Goal: Task Accomplishment & Management: Manage account settings

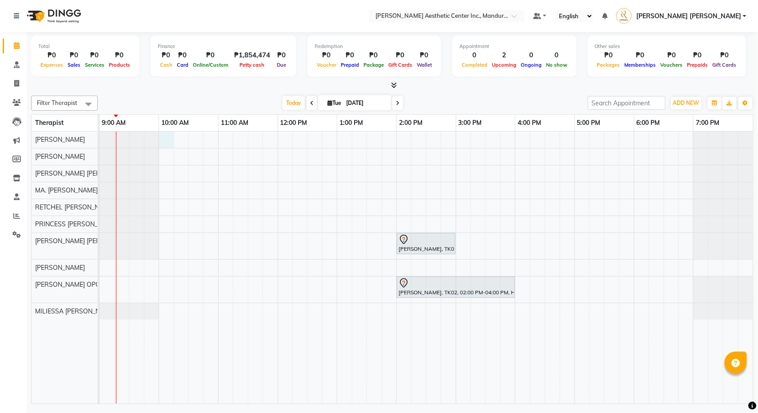
click at [166, 138] on div "Meg Galilea, TK01, 02:00 PM-03:00 PM, Permanent Make Up - Brow Tattoo Touch Up …" at bounding box center [427, 268] width 654 height 272
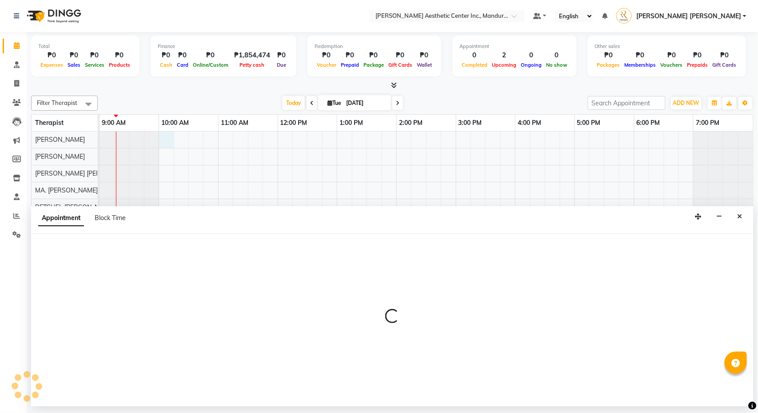
select select "46220"
select select "600"
select select "tentative"
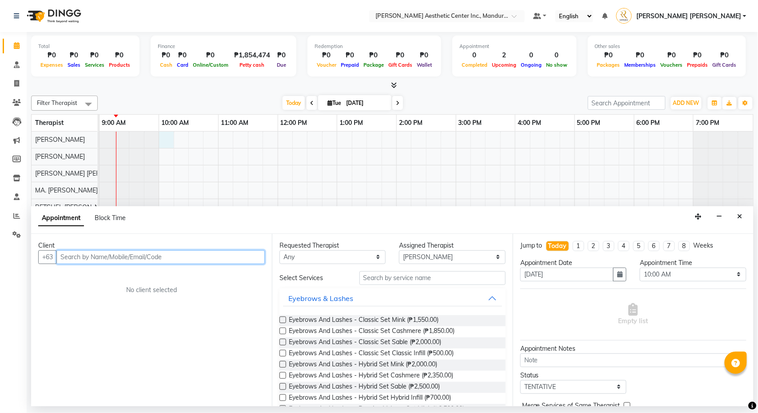
click at [155, 256] on input "text" at bounding box center [160, 257] width 208 height 14
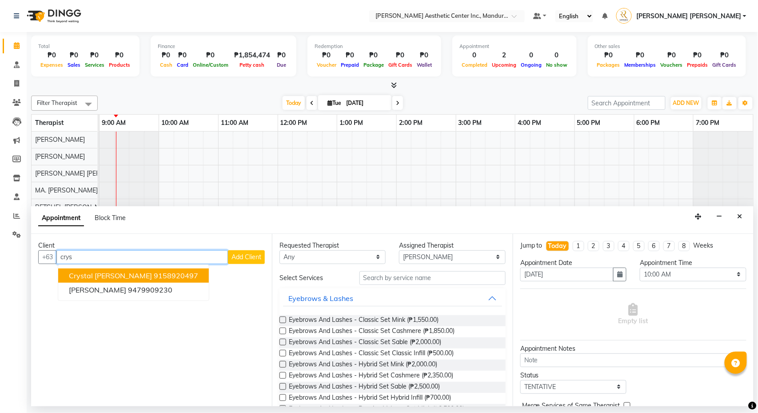
click at [160, 275] on ngb-highlight "9158920497" at bounding box center [176, 275] width 44 height 9
type input "9158920497"
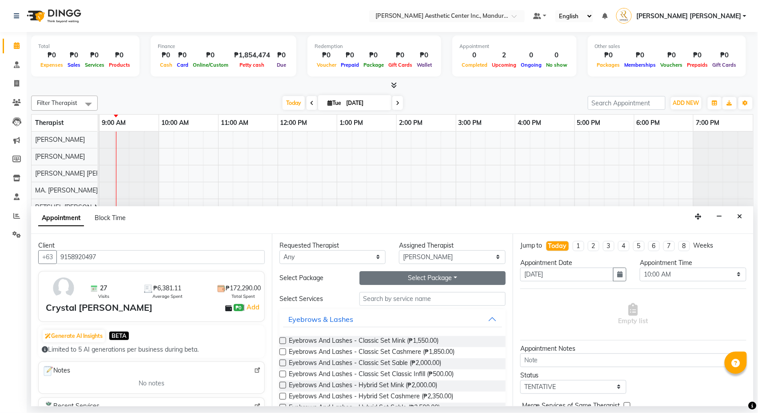
click at [423, 278] on button "Select Package Toggle Dropdown" at bounding box center [432, 278] width 146 height 14
click at [410, 297] on li "CRYSTAL_DIODE(UA)" at bounding box center [403, 296] width 86 height 13
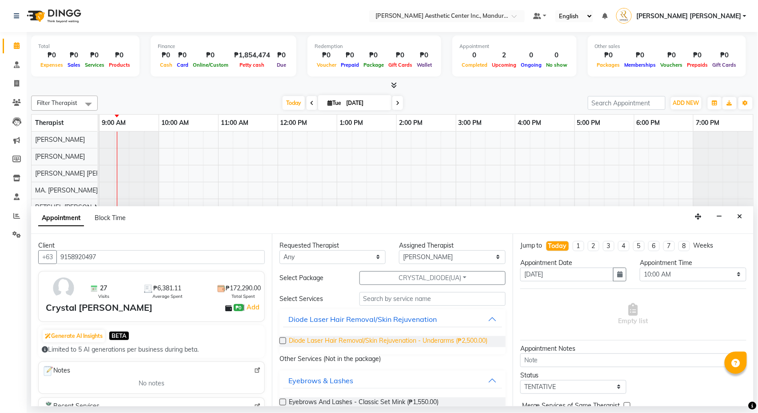
click at [397, 344] on span "Diode Laser Hair Removal/Skin Rejuvenation - Underarms (₱2,500.00)" at bounding box center [388, 341] width 199 height 11
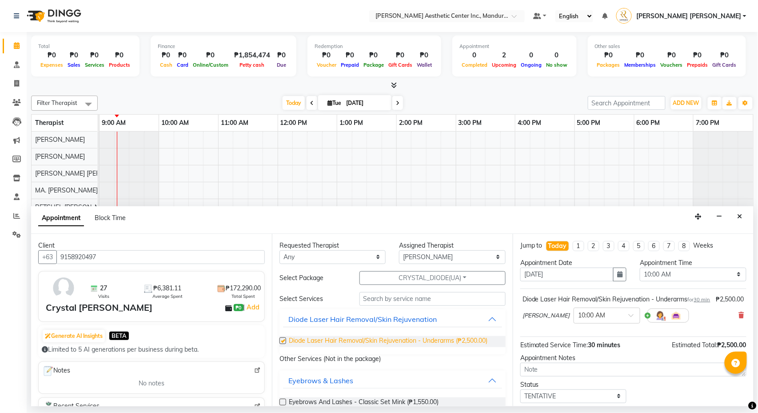
checkbox input "false"
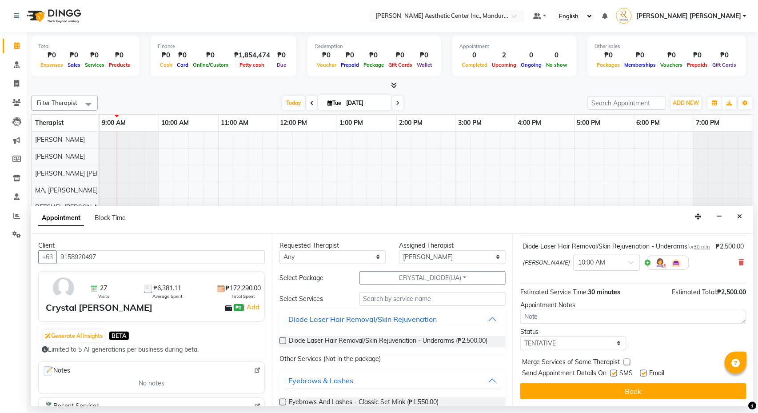
scroll to position [65, 0]
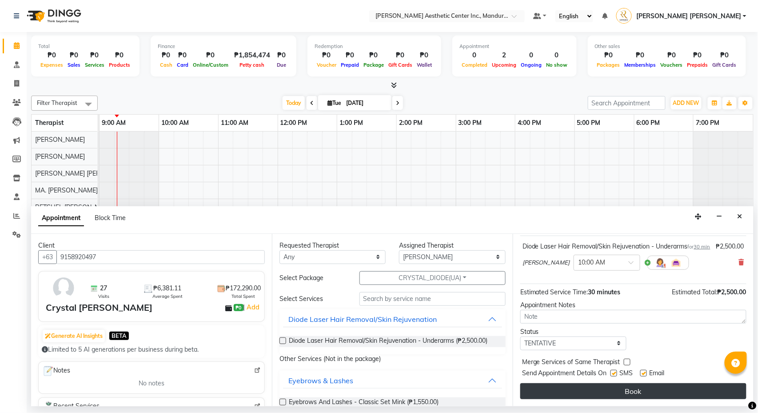
click at [553, 390] on button "Book" at bounding box center [633, 391] width 226 height 16
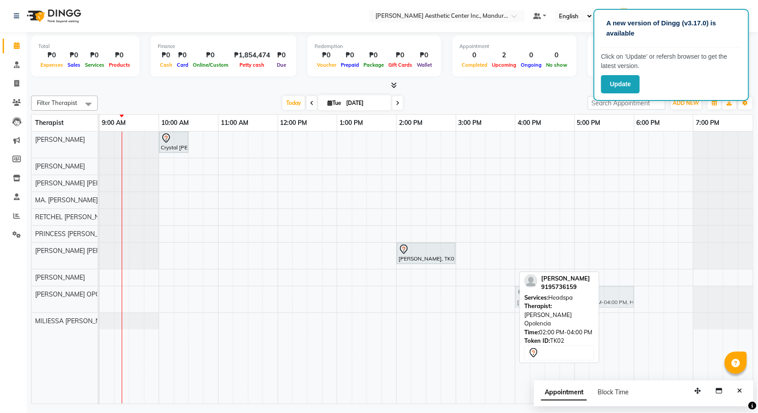
drag, startPoint x: 481, startPoint y: 301, endPoint x: 596, endPoint y: 299, distance: 115.6
click at [596, 299] on div "Filter Therapist Select All CIARA SHAYNE FLORES LIEZL GAROTE OPOLENCIA MA. FAIT…" at bounding box center [392, 248] width 722 height 312
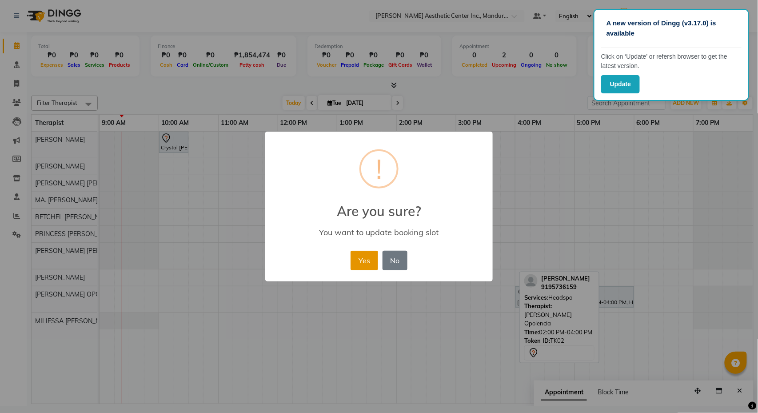
click at [355, 265] on button "Yes" at bounding box center [364, 261] width 27 height 20
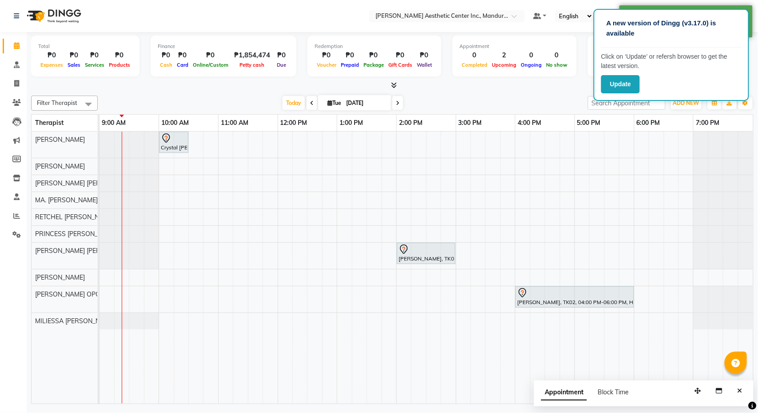
scroll to position [0, 0]
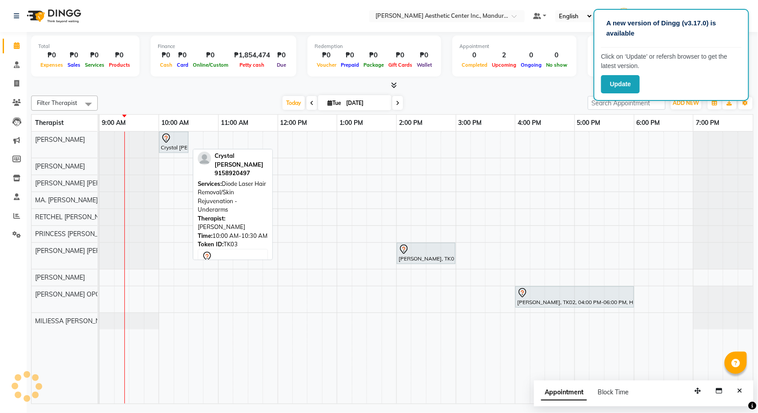
click at [181, 148] on div "Crystal [PERSON_NAME], TK03, 10:00 AM-10:30 AM, Diode Laser Hair Removal/Skin R…" at bounding box center [174, 142] width 28 height 19
click at [166, 146] on div "Crystal [PERSON_NAME], TK03, 10:00 AM-10:30 AM, Diode Laser Hair Removal/Skin R…" at bounding box center [174, 142] width 28 height 19
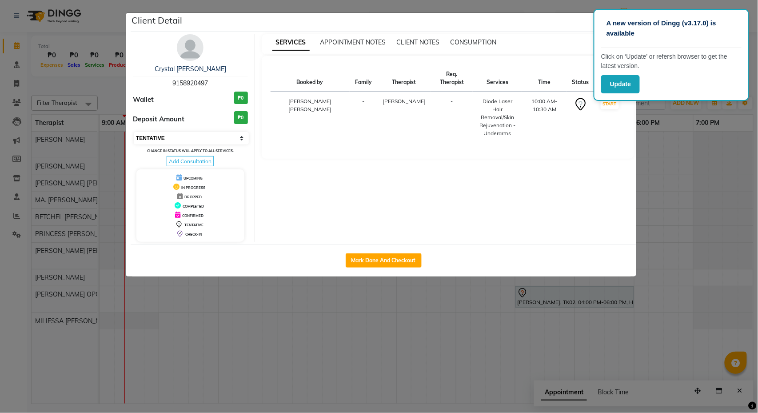
select select "6"
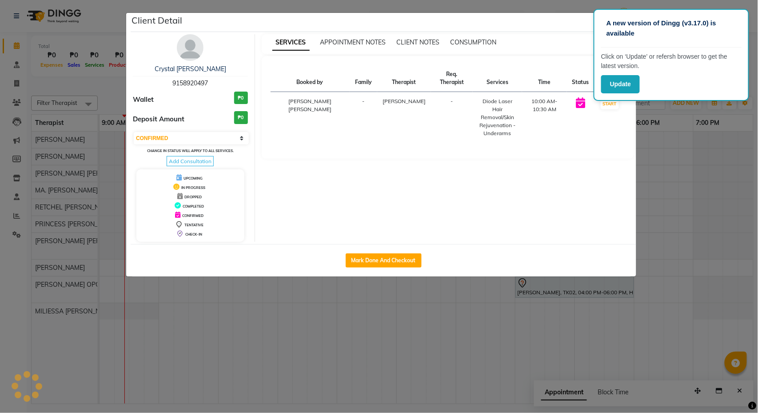
click at [682, 123] on ngb-modal-window "Client Detail Crystal [PERSON_NAME] 9158920497 Wallet ₱0 Deposit Amount ₱0 Sele…" at bounding box center [379, 206] width 758 height 413
click at [476, 8] on ngb-modal-window "Client Detail Crystal [PERSON_NAME] 9158920497 Wallet ₱0 Deposit Amount ₱0 Sele…" at bounding box center [379, 206] width 758 height 413
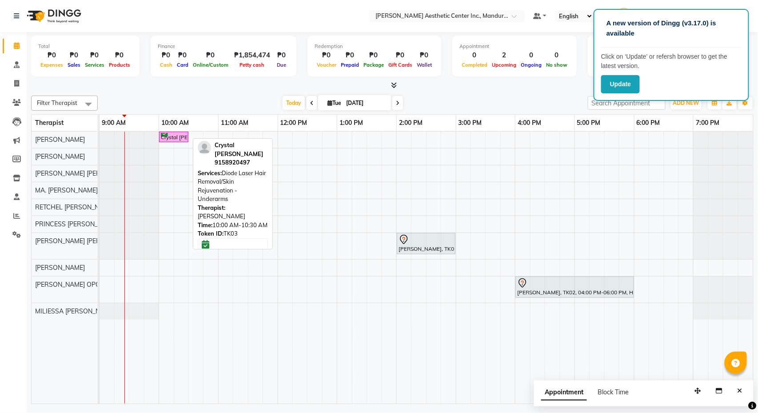
click at [178, 137] on div "Crystal [PERSON_NAME], TK03, 10:00 AM-10:30 AM, Diode Laser Hair Removal/Skin R…" at bounding box center [174, 137] width 28 height 8
select select "6"
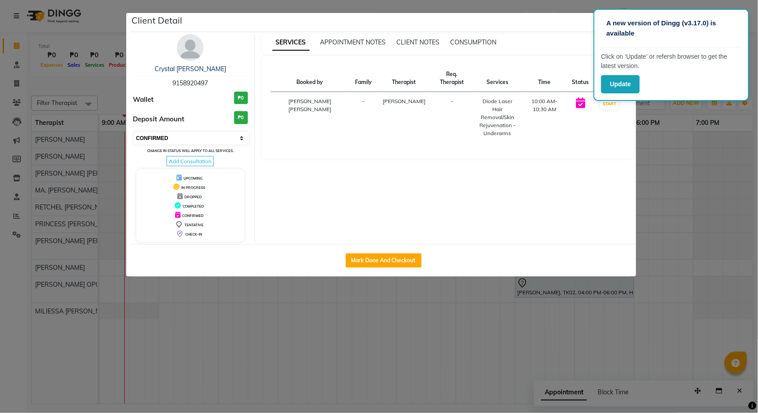
click at [178, 140] on select "Select IN SERVICE CONFIRMED TENTATIVE CHECK IN MARK DONE DROPPED UPCOMING" at bounding box center [191, 138] width 115 height 12
click at [187, 71] on link "Crystal [PERSON_NAME]" at bounding box center [191, 69] width 72 height 8
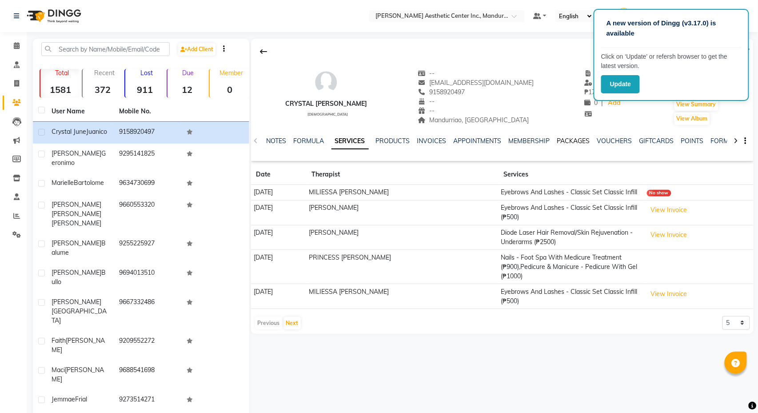
click at [582, 141] on link "PACKAGES" at bounding box center [573, 141] width 33 height 8
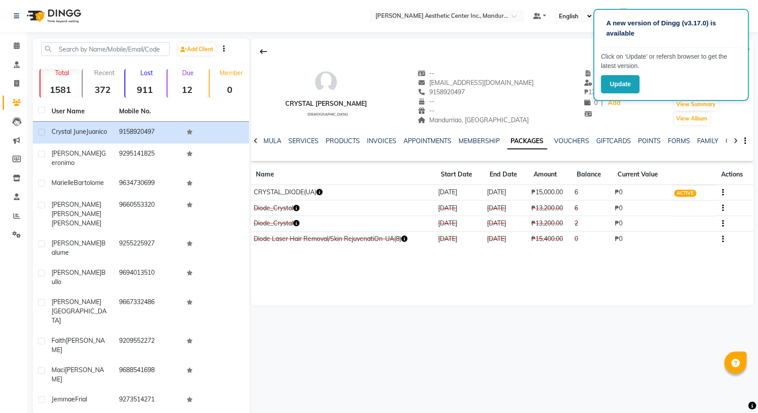
click at [323, 192] on icon "button" at bounding box center [319, 192] width 6 height 6
click at [547, 275] on div "Crystal June Juanico female -- crystaljunejuanico@gmail.com 9158920497 -- -- Ma…" at bounding box center [502, 172] width 503 height 267
click at [519, 191] on td "08/22/2026" at bounding box center [506, 193] width 44 height 16
click at [726, 193] on td at bounding box center [735, 193] width 38 height 16
click at [724, 193] on icon "button" at bounding box center [723, 192] width 2 height 0
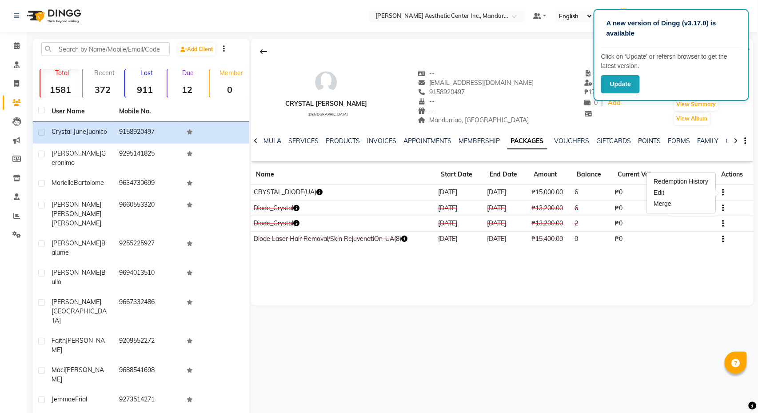
click at [342, 196] on td "CRYSTAL_DIODE(UA)" at bounding box center [343, 193] width 185 height 16
click at [436, 196] on td "CRYSTAL_DIODE(UA)" at bounding box center [343, 193] width 185 height 16
click at [323, 193] on icon "button" at bounding box center [319, 192] width 6 height 6
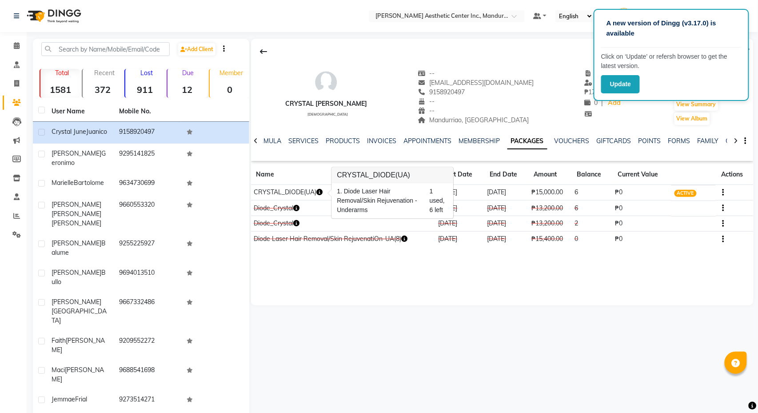
click at [505, 191] on td "08/22/2026" at bounding box center [506, 193] width 44 height 16
click at [388, 140] on link "INVOICES" at bounding box center [381, 141] width 29 height 8
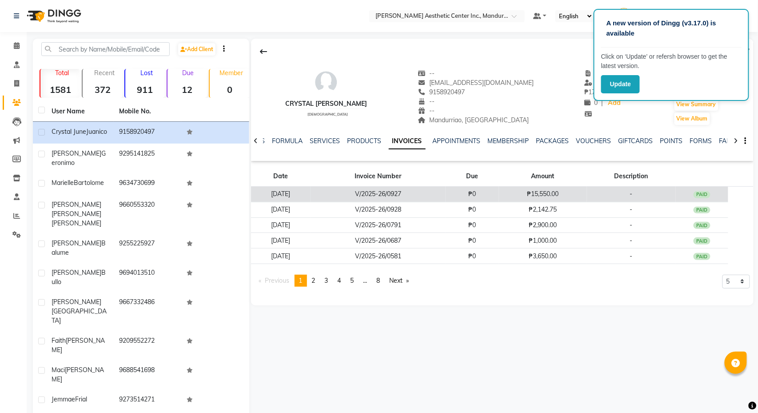
click at [369, 193] on td "V/2025-26/0927" at bounding box center [378, 195] width 135 height 16
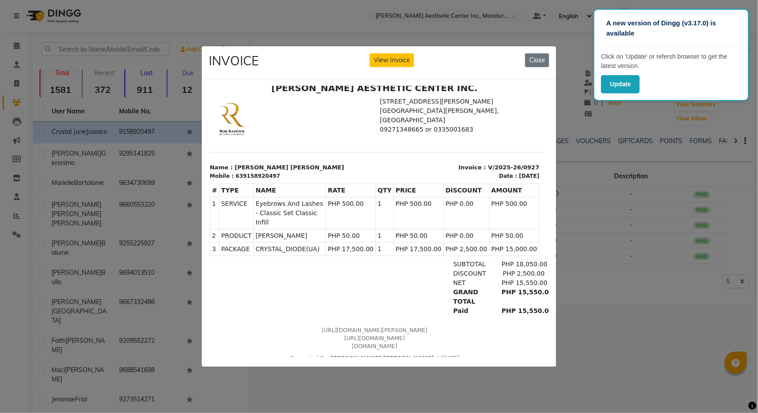
scroll to position [7, 4]
click at [445, 32] on ngb-modal-window "INVOICE View Invoice Close" at bounding box center [379, 206] width 758 height 413
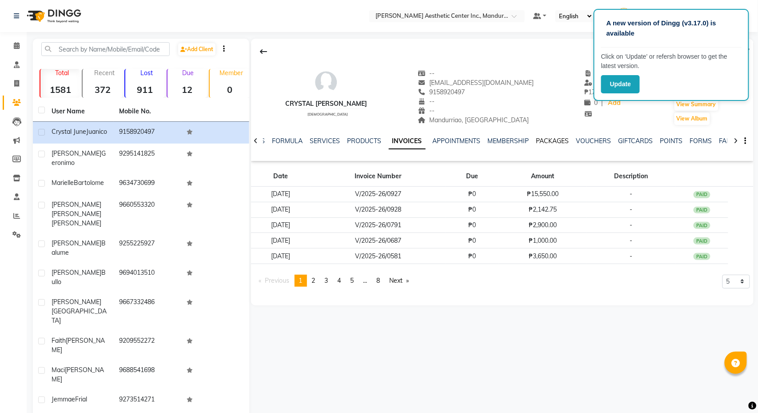
click at [566, 141] on link "PACKAGES" at bounding box center [552, 141] width 33 height 8
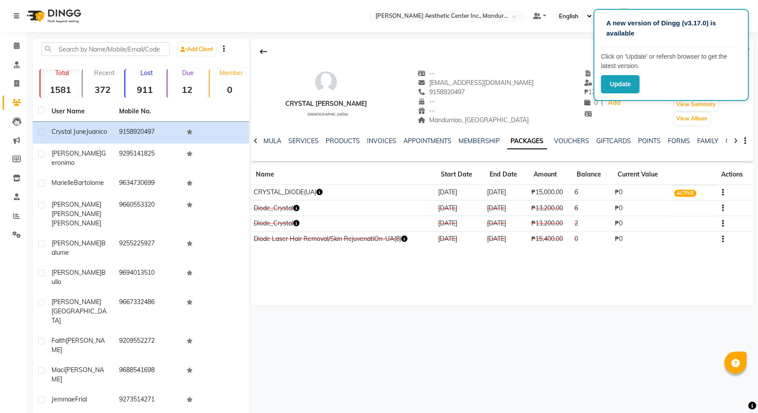
click at [322, 191] on icon "button" at bounding box center [319, 192] width 6 height 6
click at [472, 265] on div "Crystal June Juanico female -- crystaljunejuanico@gmail.com 9158920497 -- -- Ma…" at bounding box center [502, 172] width 503 height 267
click at [294, 137] on link "SERVICES" at bounding box center [304, 141] width 30 height 8
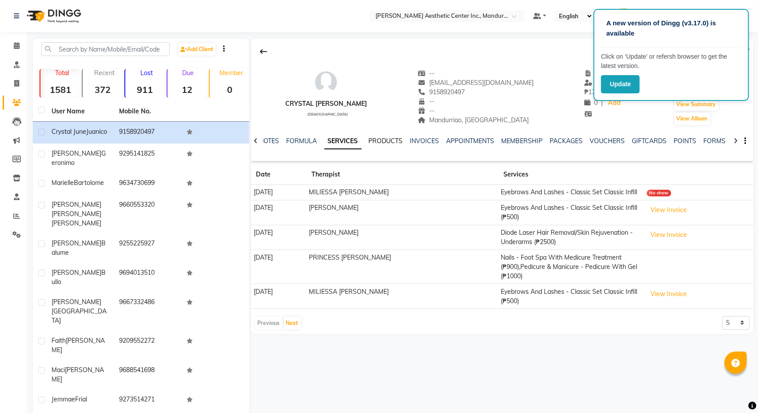
click at [391, 140] on link "PRODUCTS" at bounding box center [386, 141] width 34 height 8
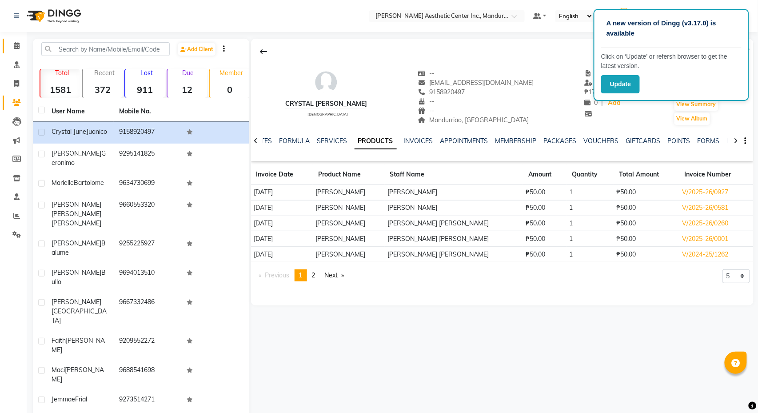
click at [16, 51] on link "Calendar" at bounding box center [13, 46] width 21 height 15
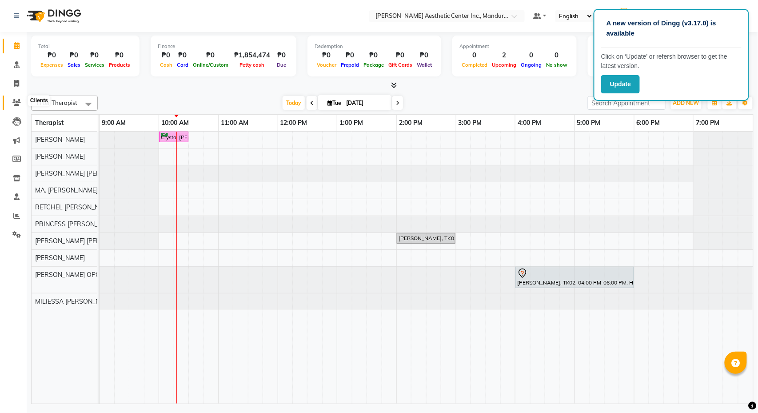
click at [17, 99] on icon at bounding box center [16, 102] width 8 height 7
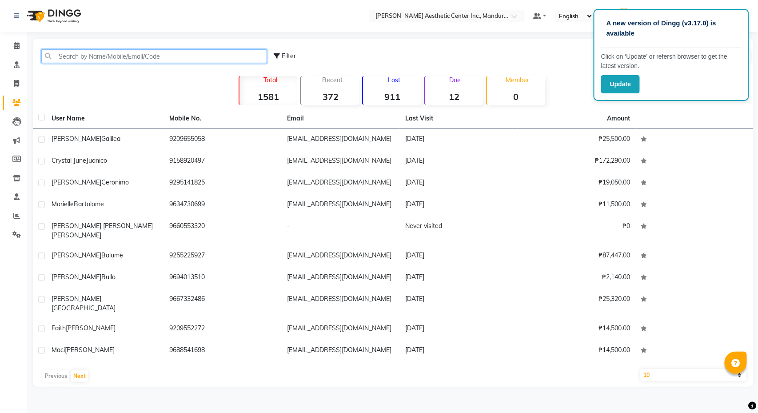
click at [107, 53] on input "text" at bounding box center [154, 56] width 226 height 14
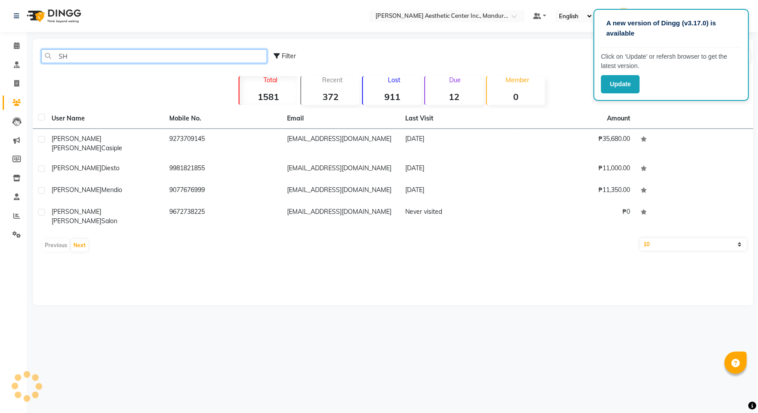
type input "S"
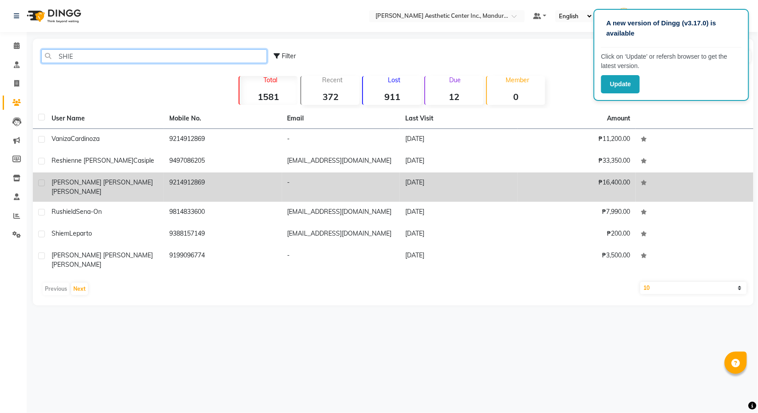
type input "SHIE"
click at [212, 189] on td "9214912869" at bounding box center [223, 186] width 118 height 29
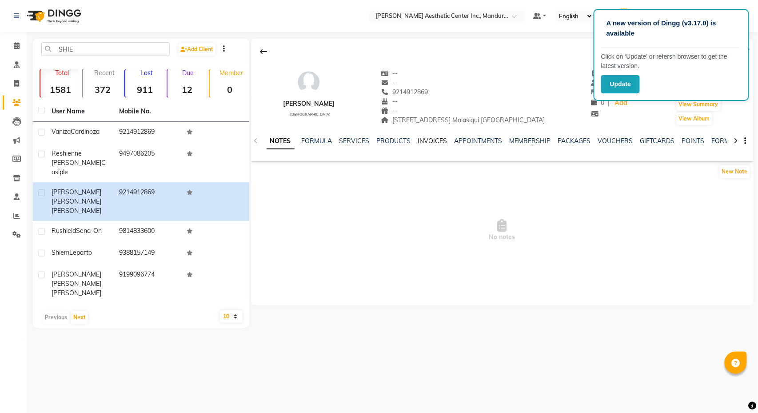
click at [434, 139] on link "INVOICES" at bounding box center [432, 141] width 29 height 8
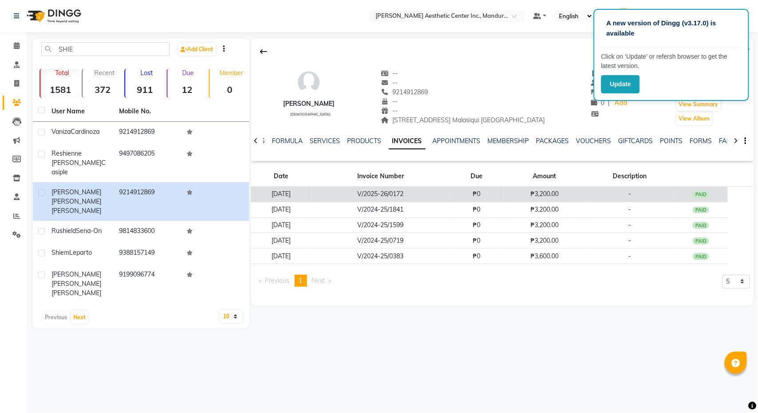
click at [631, 194] on td "-" at bounding box center [629, 195] width 89 height 16
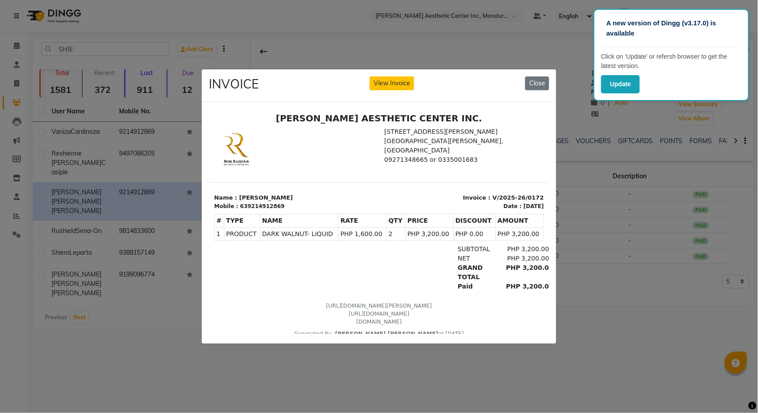
click at [595, 169] on ngb-modal-window "INVOICE View Invoice Close" at bounding box center [379, 206] width 758 height 413
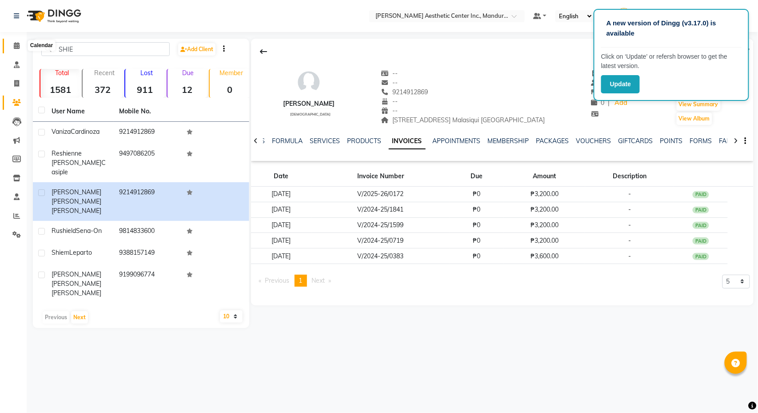
click at [16, 48] on icon at bounding box center [17, 45] width 6 height 7
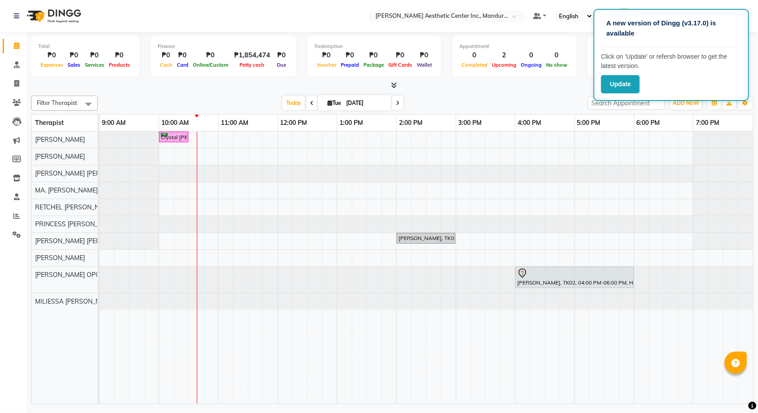
click at [377, 193] on div "Crystal June Juanico, TK03, 10:00 AM-10:30 AM, Diode Laser Hair Removal/Skin Re…" at bounding box center [427, 268] width 654 height 272
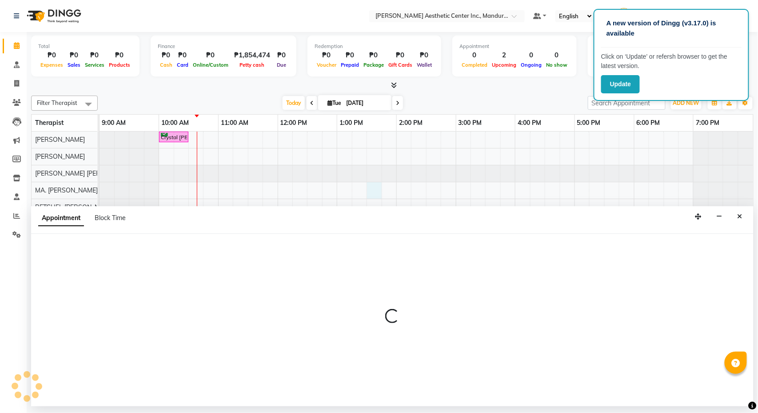
select select "46410"
select select "810"
select select "tentative"
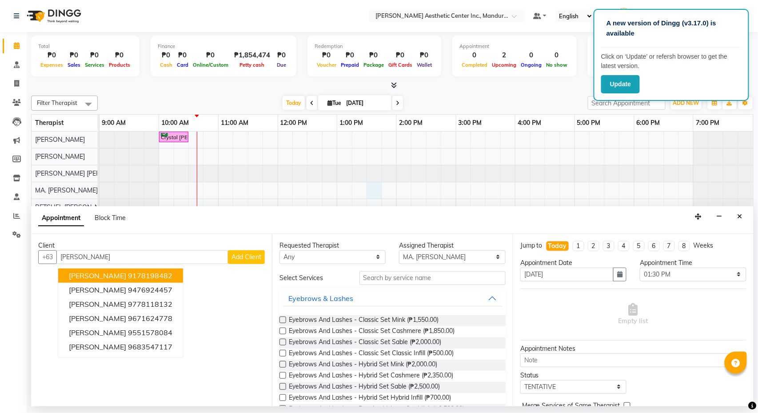
click at [180, 272] on button "JEAN MARANON 9178198482" at bounding box center [120, 275] width 125 height 14
type input "9178198482"
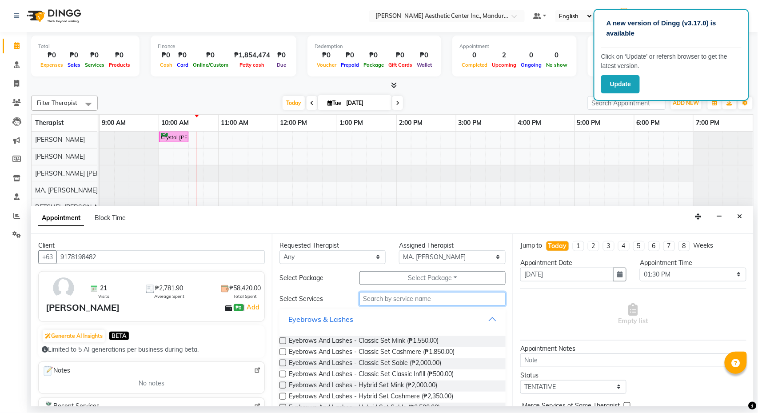
click at [407, 301] on input "text" at bounding box center [432, 299] width 146 height 14
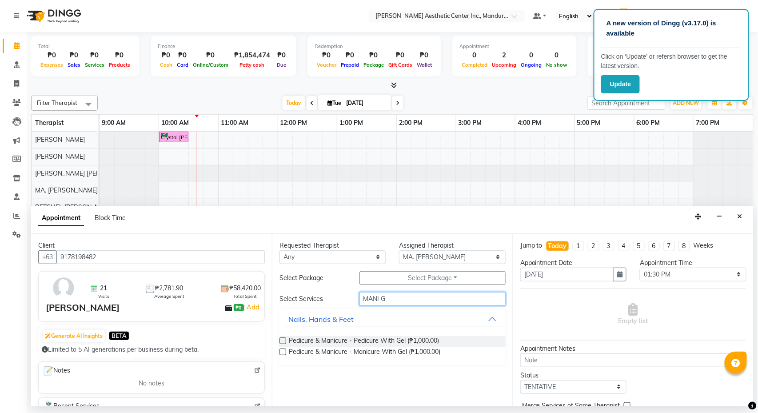
type input "MANI G"
click at [281, 353] on label at bounding box center [282, 351] width 7 height 7
click at [281, 353] on input "checkbox" at bounding box center [282, 353] width 6 height 6
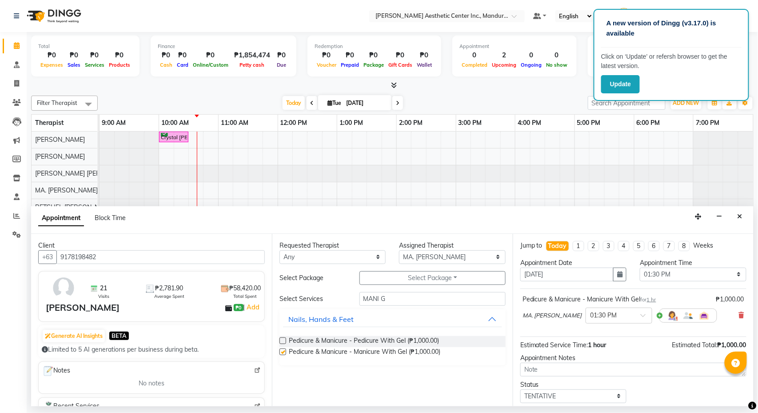
checkbox input "false"
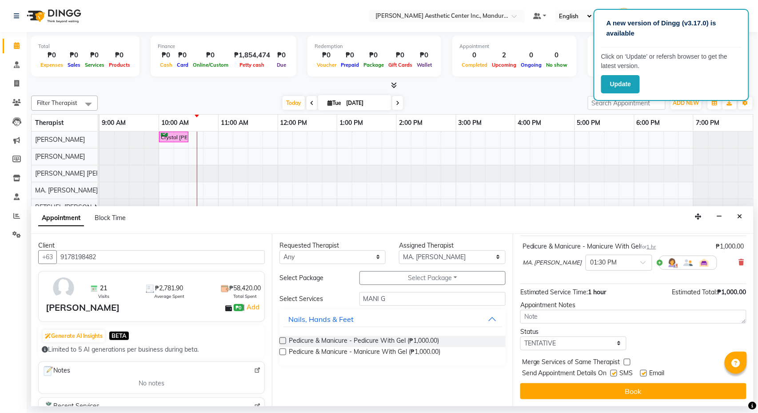
scroll to position [56, 0]
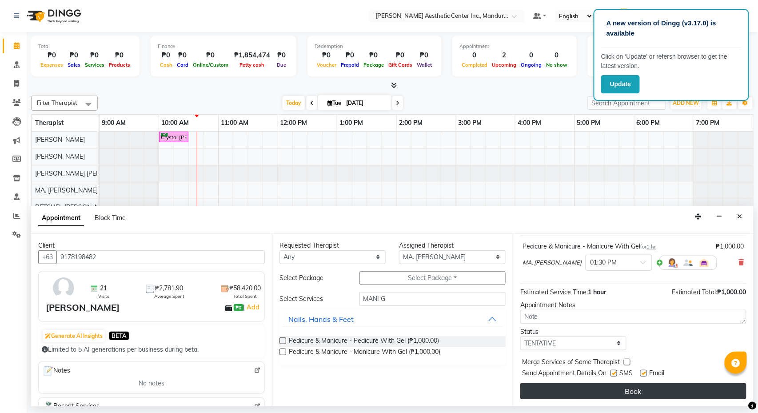
click at [643, 391] on button "Book" at bounding box center [633, 391] width 226 height 16
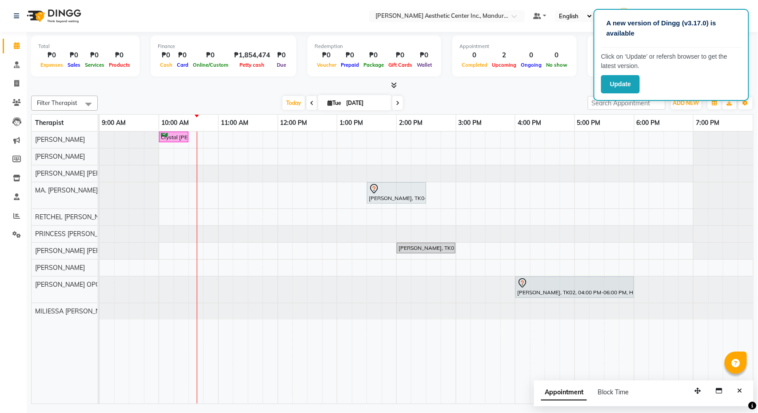
click at [374, 220] on div "Crystal June Juanico, TK03, 10:00 AM-10:30 AM, Diode Laser Hair Removal/Skin Re…" at bounding box center [427, 268] width 654 height 272
select select "46411"
select select "tentative"
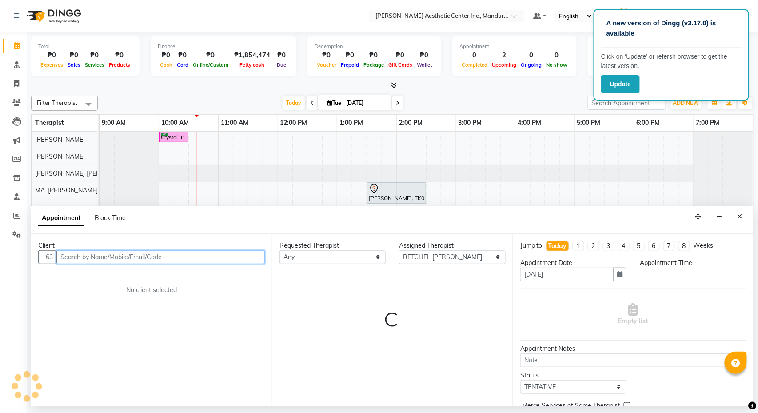
select select "810"
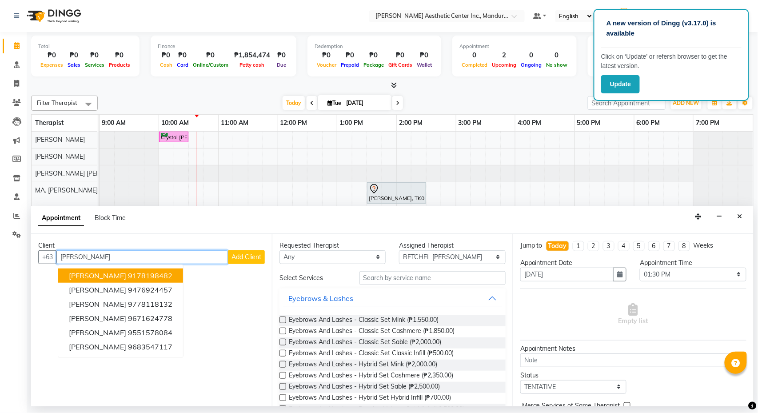
click at [166, 272] on ngb-highlight "9178198482" at bounding box center [150, 275] width 44 height 9
type input "9178198482"
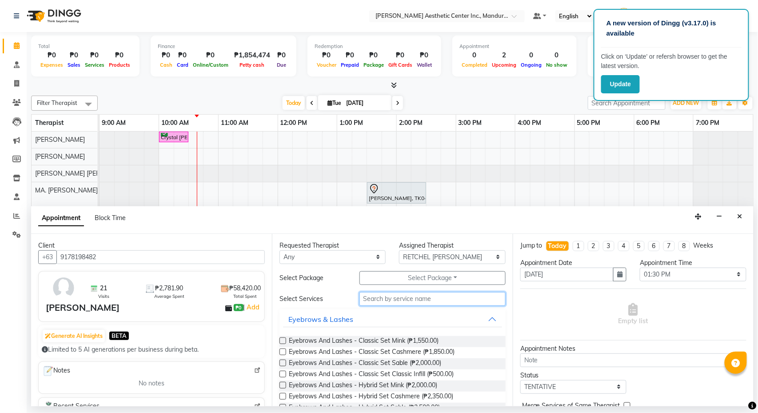
click at [407, 301] on input "text" at bounding box center [432, 299] width 146 height 14
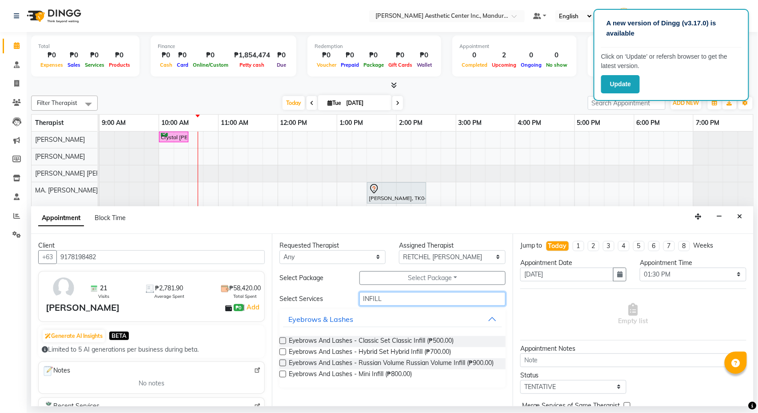
type input "INFILL"
click at [283, 339] on label at bounding box center [282, 340] width 7 height 7
click at [283, 339] on input "checkbox" at bounding box center [282, 342] width 6 height 6
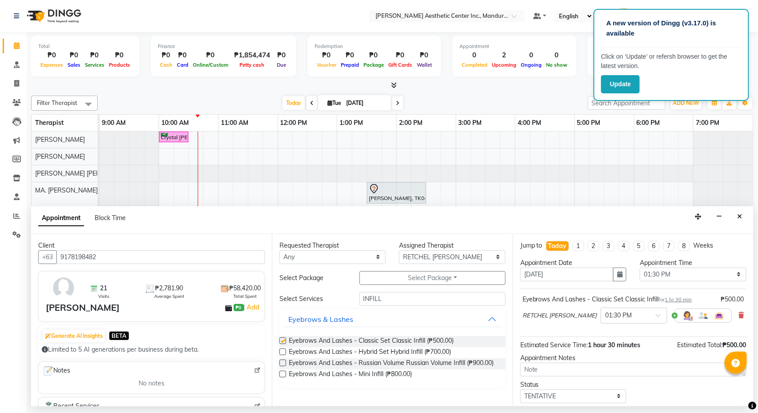
checkbox input "false"
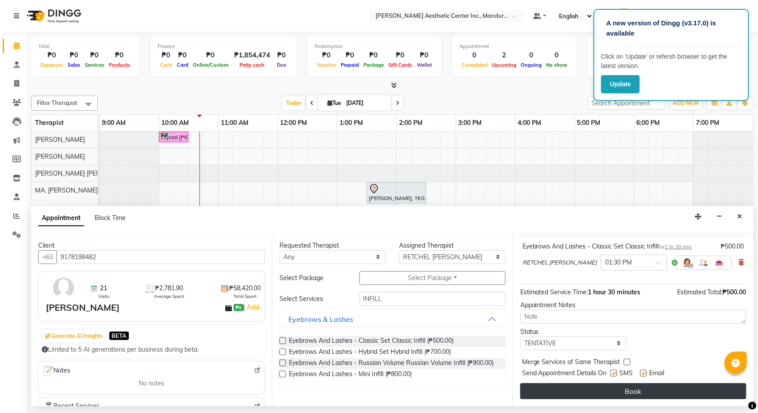
click at [631, 391] on button "Book" at bounding box center [633, 391] width 226 height 16
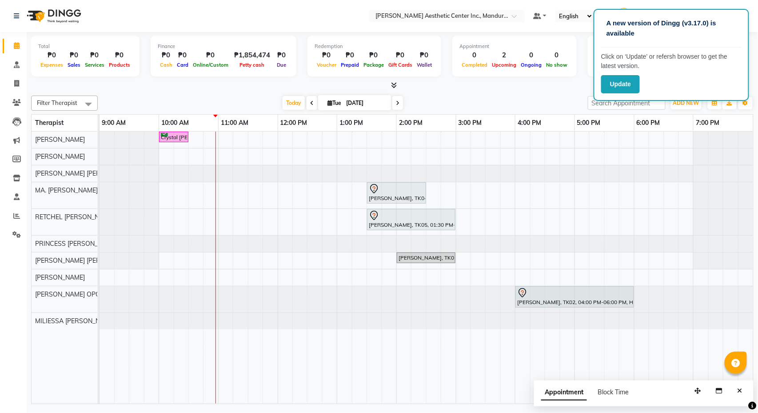
click at [742, 1] on nav "Select Location × Rose Razzouk Aesthetic Center Inc., Mandurriao Default Panel …" at bounding box center [379, 16] width 758 height 32
click at [207, 210] on div "Crystal June Juanico, TK03, 10:00 AM-10:30 AM, Diode Laser Hair Removal/Skin Re…" at bounding box center [427, 268] width 654 height 272
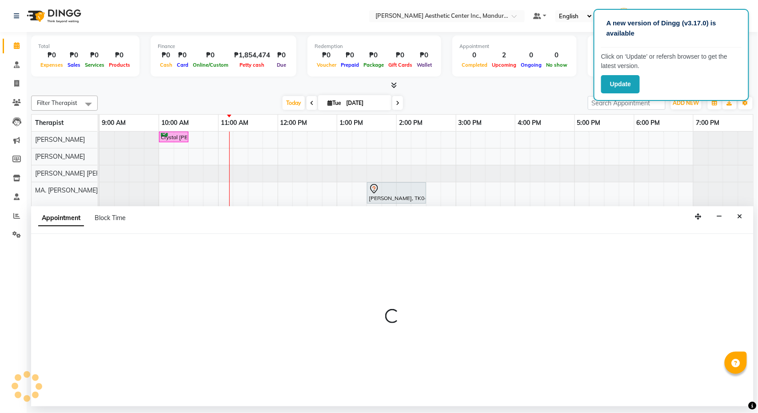
select select "46411"
select select "tentative"
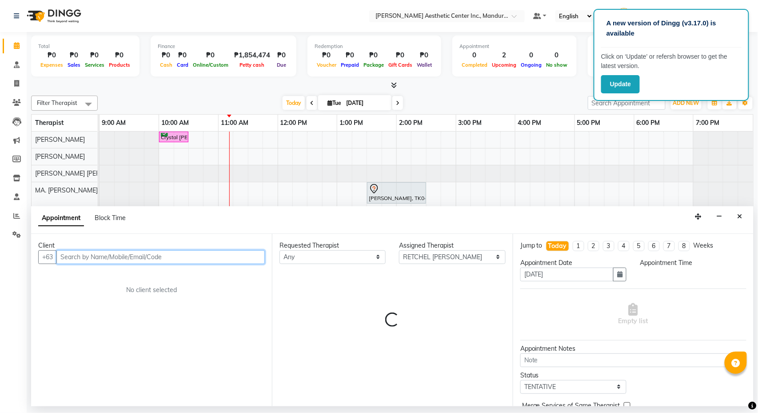
select select "645"
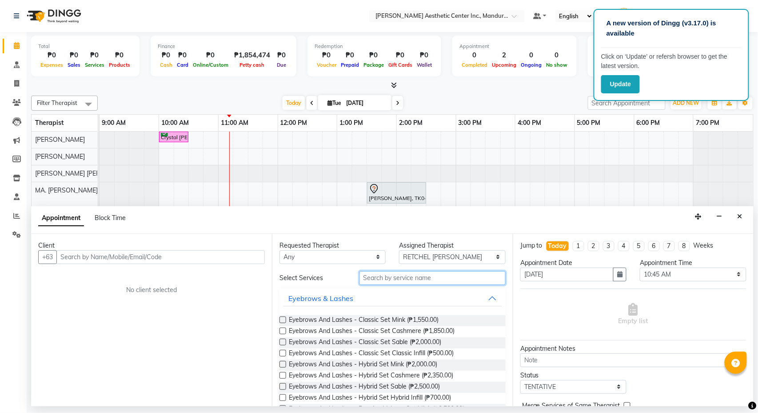
click at [427, 278] on input "text" at bounding box center [432, 278] width 146 height 14
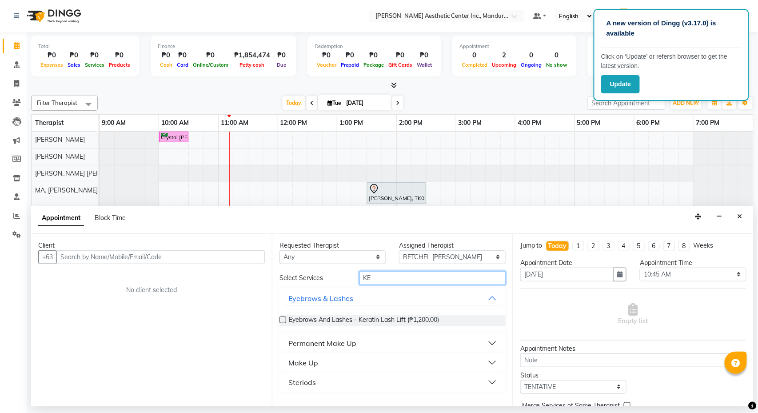
type input "K"
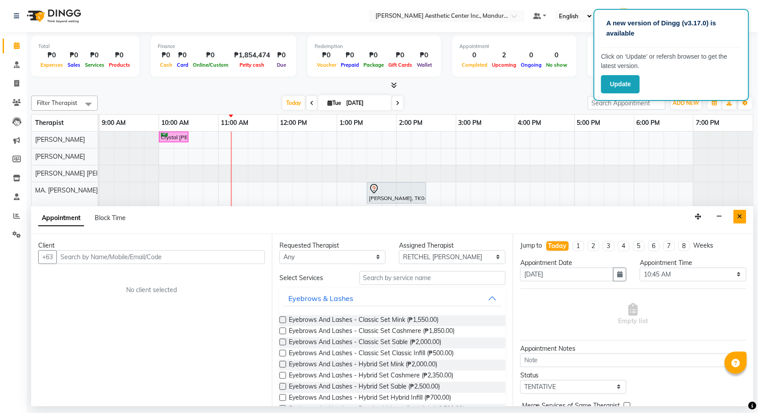
click at [735, 216] on button "Close" at bounding box center [740, 217] width 13 height 14
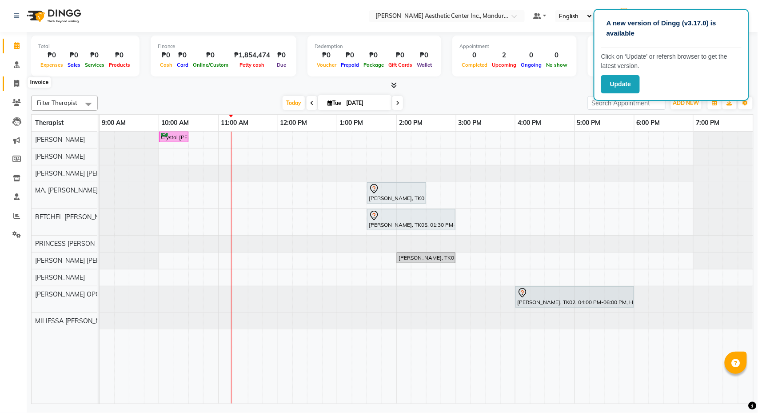
click at [16, 80] on icon at bounding box center [16, 83] width 5 height 7
select select "6259"
select select "service"
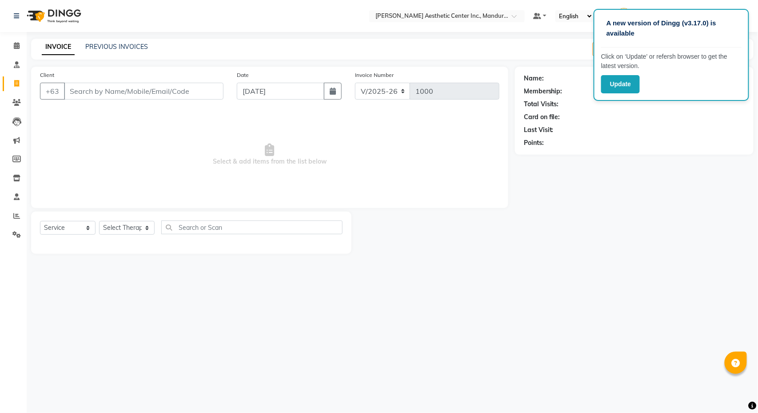
click at [159, 86] on input "Client" at bounding box center [144, 91] width 160 height 17
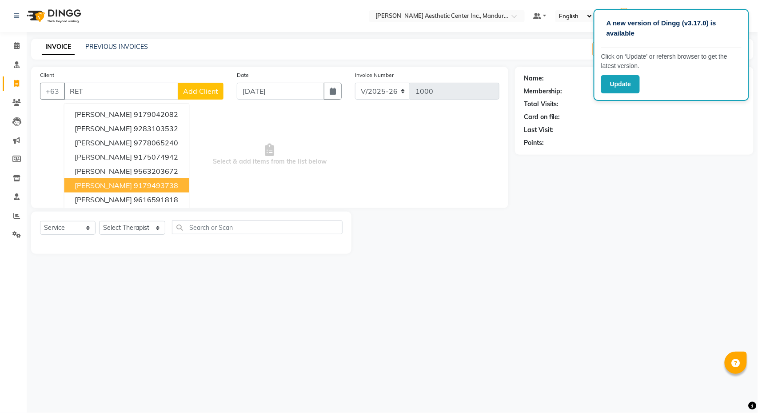
click at [134, 182] on ngb-highlight "9179493738" at bounding box center [156, 185] width 44 height 9
type input "9179493738"
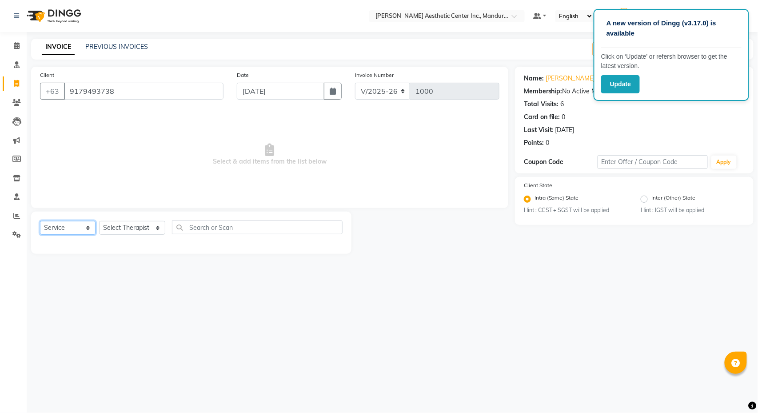
select select "product"
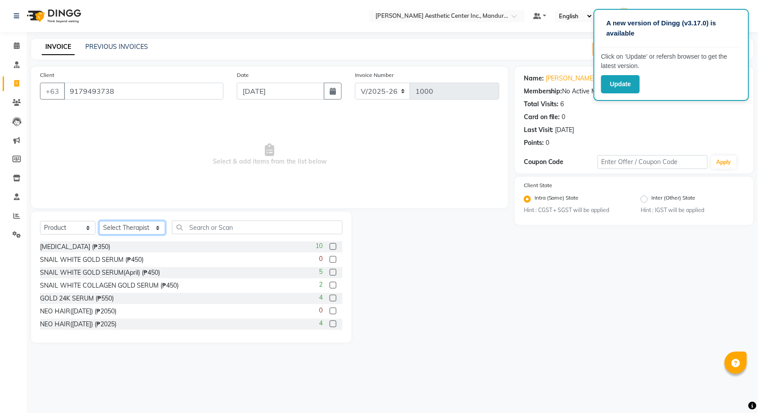
select select "46220"
click at [247, 223] on input "text" at bounding box center [257, 227] width 171 height 14
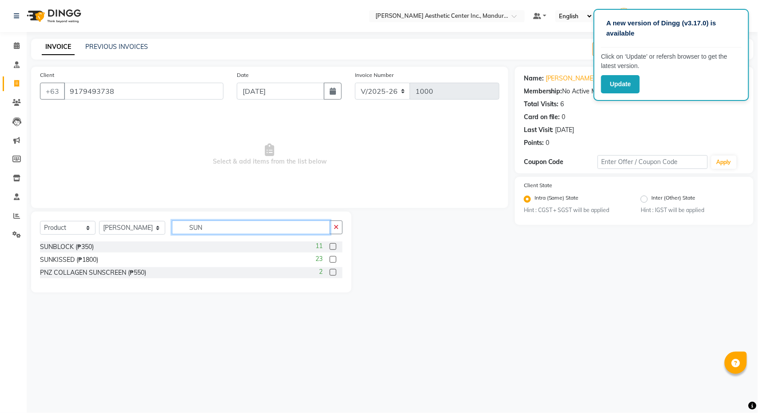
type input "SUN"
click at [334, 246] on label at bounding box center [333, 246] width 7 height 7
click at [334, 246] on input "checkbox" at bounding box center [333, 247] width 6 height 6
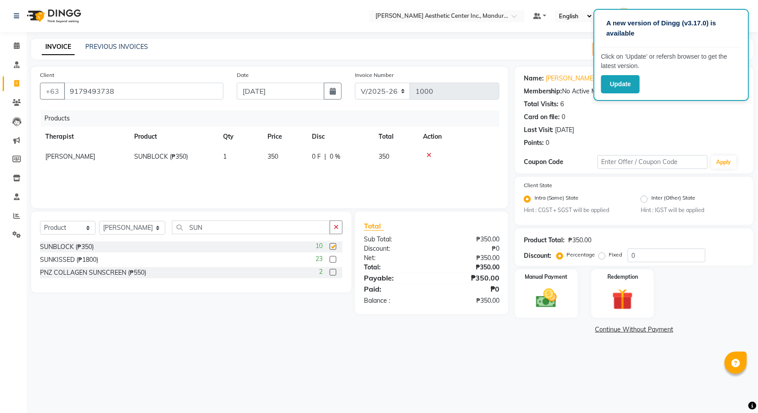
checkbox input "false"
click at [261, 224] on input "SUN" at bounding box center [251, 227] width 158 height 14
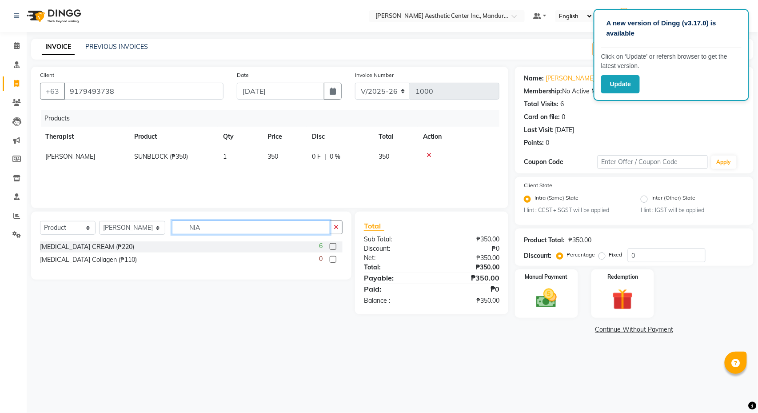
type input "NIA"
click at [333, 246] on label at bounding box center [333, 246] width 7 height 7
click at [333, 246] on input "checkbox" at bounding box center [333, 247] width 6 height 6
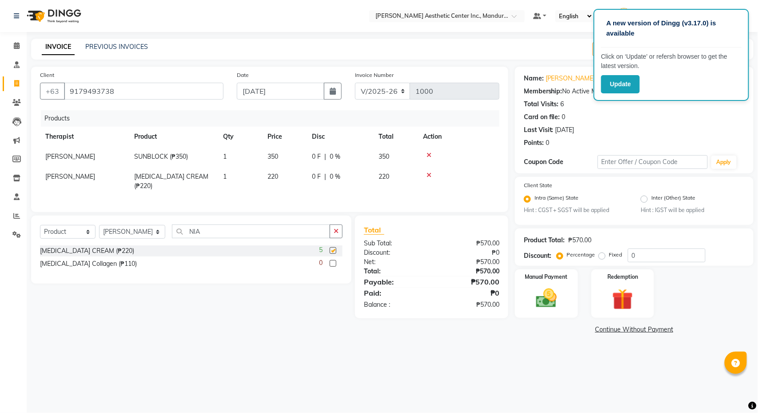
checkbox input "false"
click at [235, 231] on input "NIA" at bounding box center [251, 231] width 158 height 14
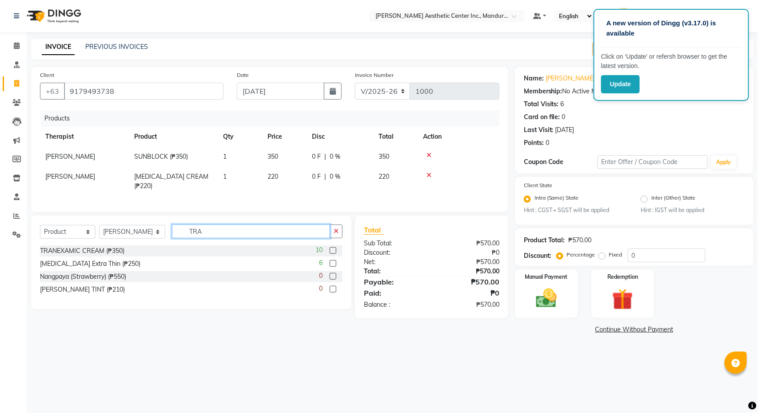
type input "TRA"
click at [334, 249] on label at bounding box center [333, 250] width 7 height 7
click at [334, 249] on input "checkbox" at bounding box center [333, 251] width 6 height 6
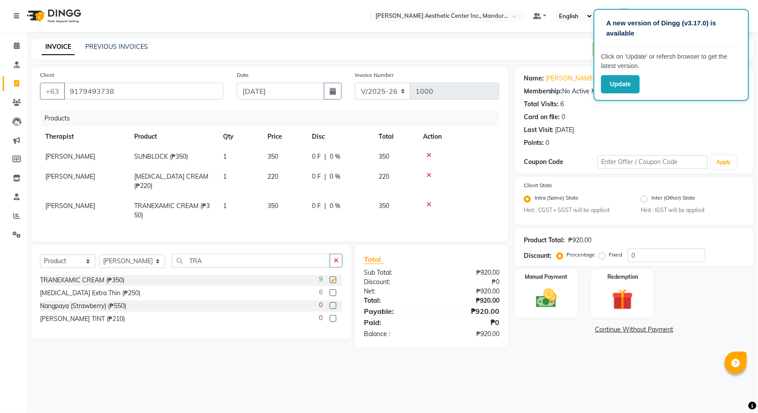
checkbox input "false"
click at [233, 263] on input "TRA" at bounding box center [251, 261] width 158 height 14
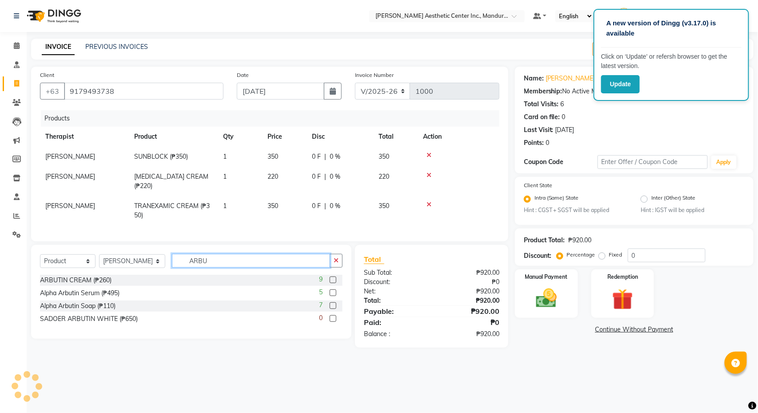
type input "ARBU"
click at [333, 282] on label at bounding box center [333, 279] width 7 height 7
click at [333, 282] on input "checkbox" at bounding box center [333, 280] width 6 height 6
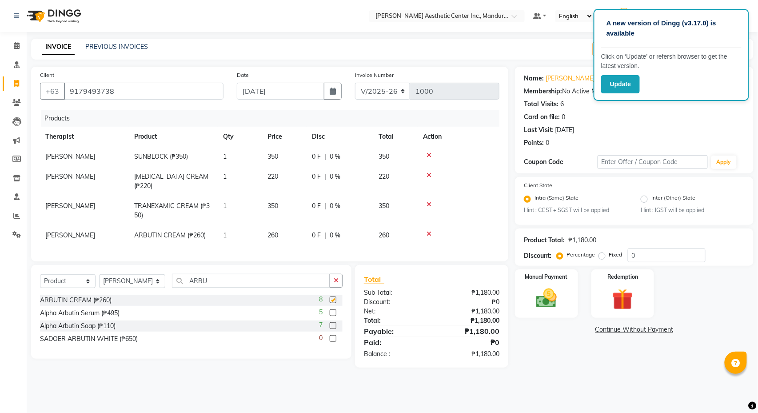
checkbox input "false"
click at [559, 296] on img at bounding box center [546, 298] width 35 height 25
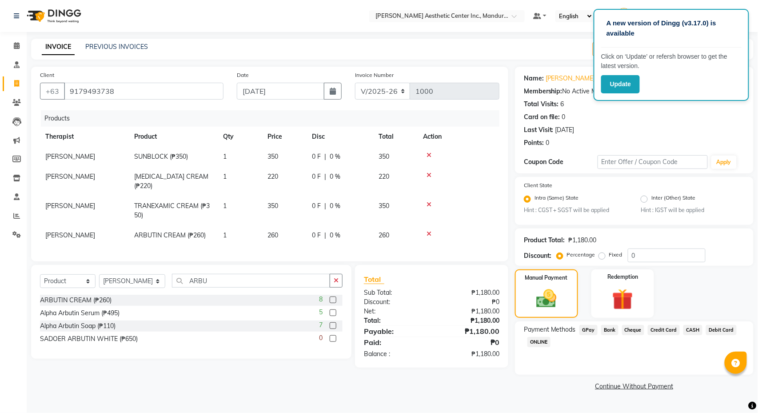
click at [702, 331] on span "CASH" at bounding box center [692, 330] width 19 height 10
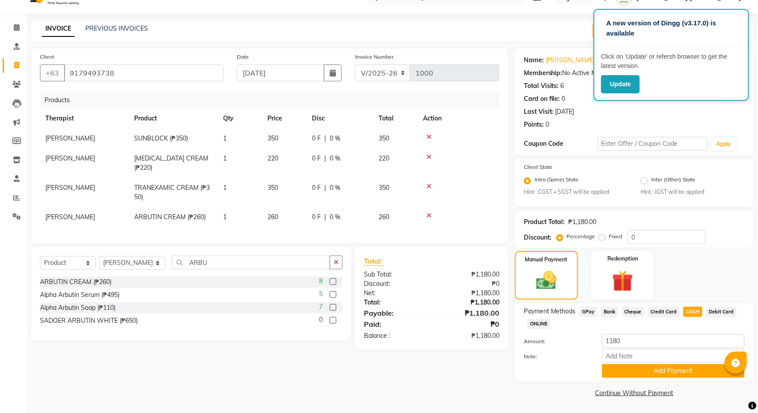
scroll to position [18, 0]
click at [702, 372] on button "Add Payment" at bounding box center [673, 371] width 143 height 14
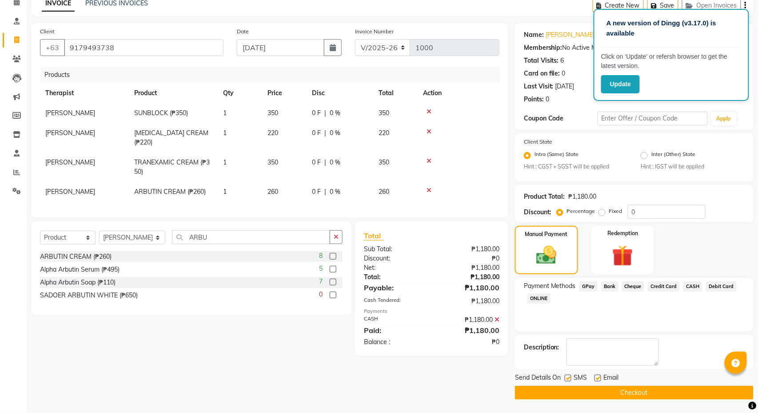
scroll to position [45, 0]
click at [642, 392] on button "Checkout" at bounding box center [634, 393] width 239 height 14
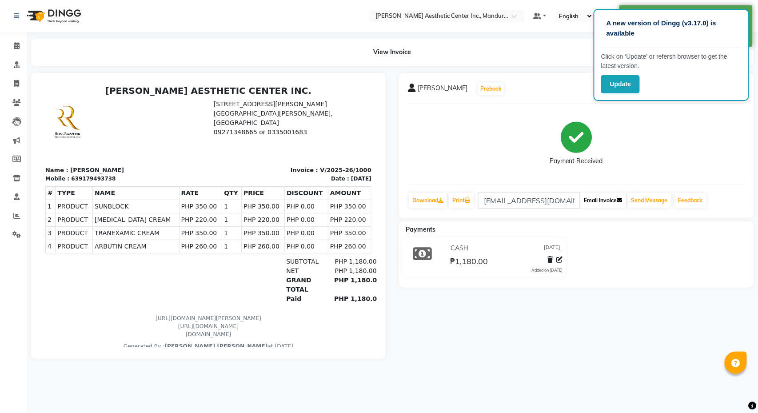
click at [593, 202] on button "Email Invoice" at bounding box center [603, 200] width 45 height 15
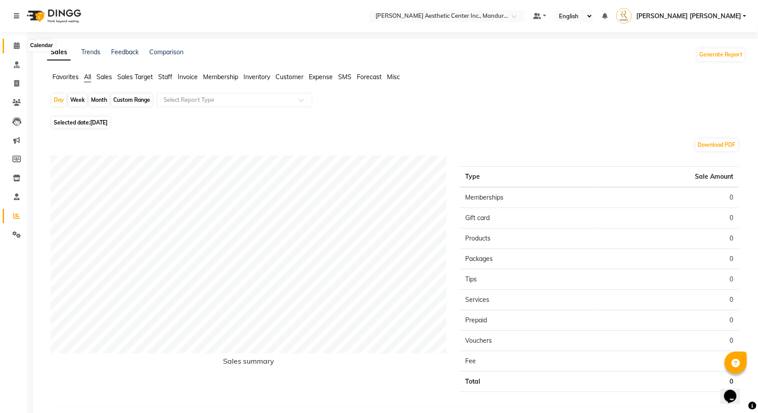
click at [15, 47] on icon at bounding box center [17, 45] width 6 height 7
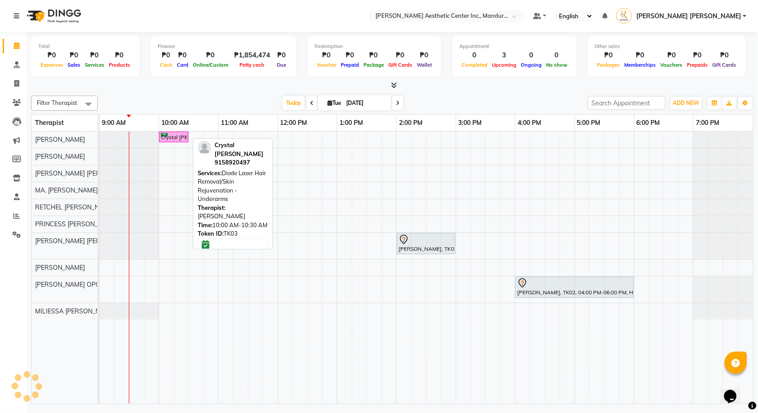
click at [170, 139] on div "Crystal [PERSON_NAME], TK03, 10:00 AM-10:30 AM, Diode Laser Hair Removal/Skin R…" at bounding box center [174, 137] width 28 height 8
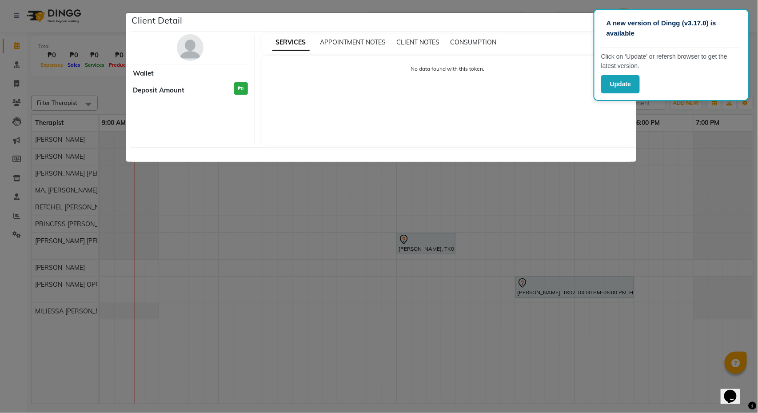
click at [381, 239] on ngb-modal-window "Client Detail Wallet Deposit Amount ₱0 SERVICES APPOINTMENT NOTES CLIENT NOTES …" at bounding box center [379, 206] width 758 height 413
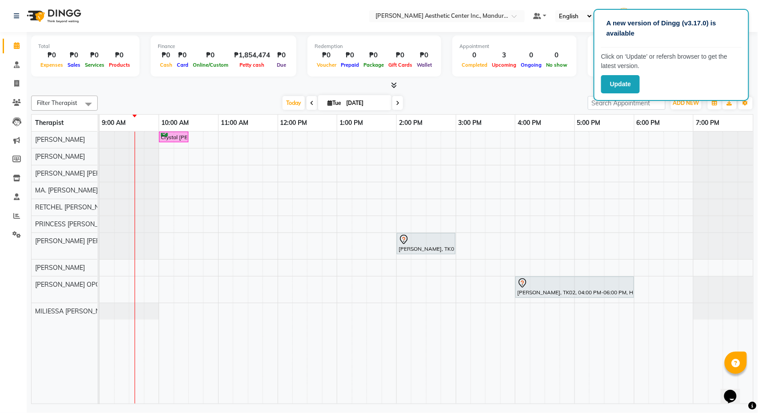
click at [304, 223] on div "Crystal [PERSON_NAME], TK03, 10:00 AM-10:30 AM, Diode Laser Hair Removal/Skin R…" at bounding box center [427, 268] width 654 height 272
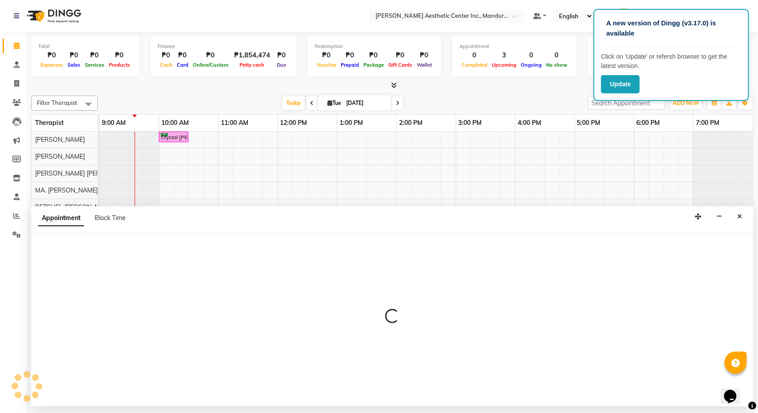
select select "46412"
select select "tentative"
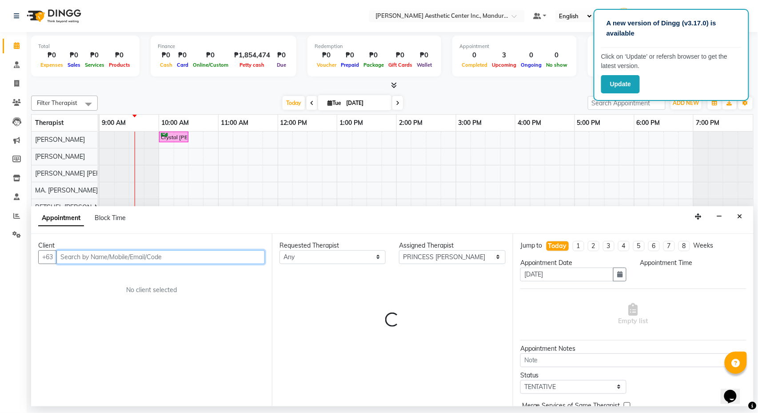
select select "735"
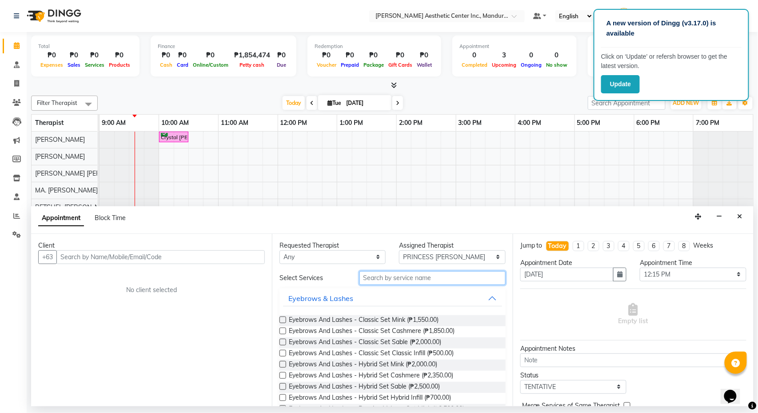
click at [406, 276] on input "text" at bounding box center [432, 278] width 146 height 14
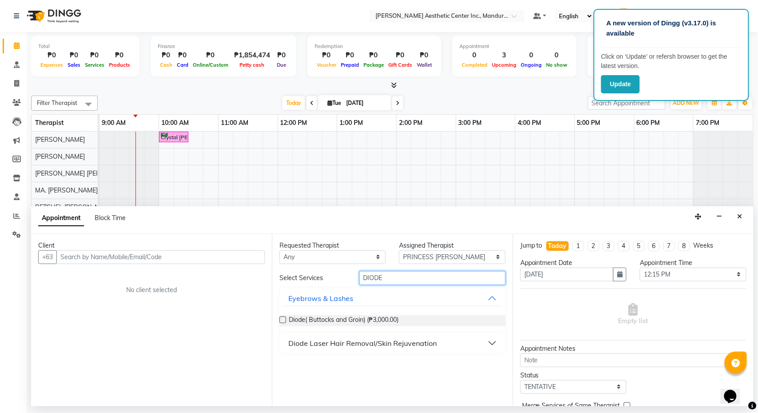
type input "DIODE"
click at [343, 344] on div "Diode Laser Hair Removal/Skin Rejuvenation" at bounding box center [362, 343] width 148 height 11
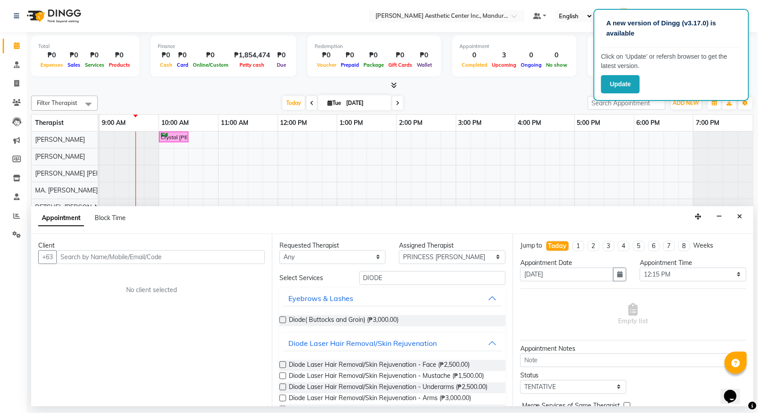
scroll to position [40, 0]
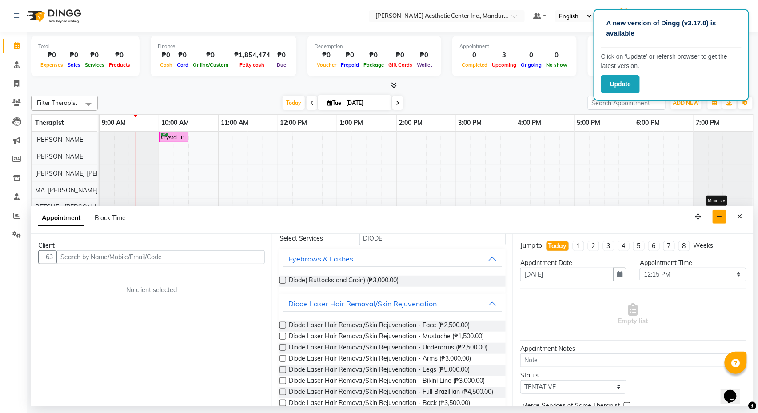
click at [720, 219] on icon "button" at bounding box center [720, 216] width 6 height 6
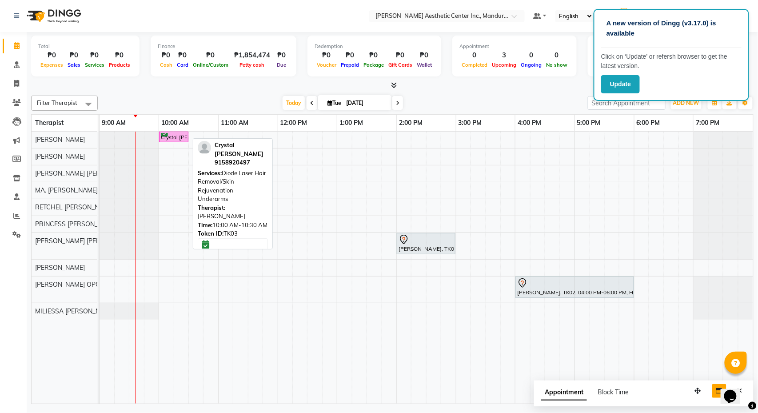
click at [173, 136] on div "Crystal [PERSON_NAME], TK03, 10:00 AM-10:30 AM, Diode Laser Hair Removal/Skin R…" at bounding box center [174, 137] width 28 height 8
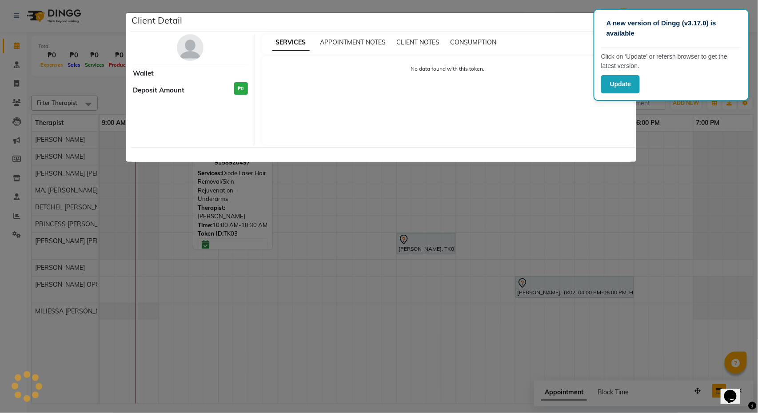
select select "6"
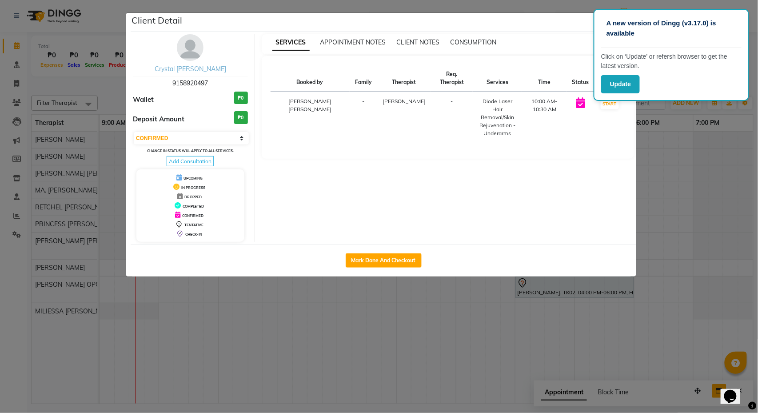
click at [200, 70] on link "Crystal [PERSON_NAME]" at bounding box center [191, 69] width 72 height 8
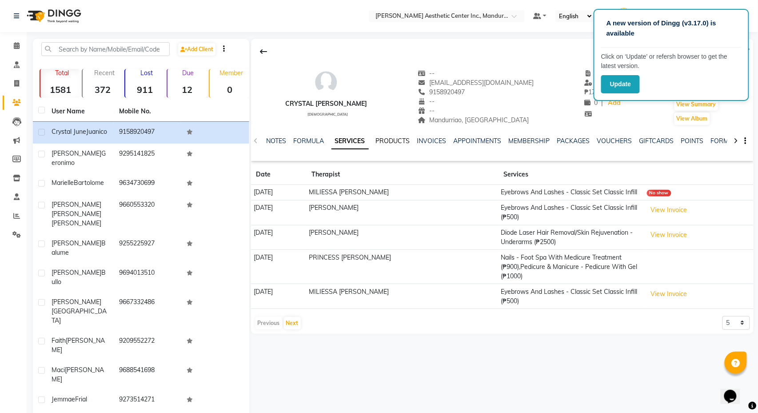
click at [409, 141] on link "PRODUCTS" at bounding box center [393, 141] width 34 height 8
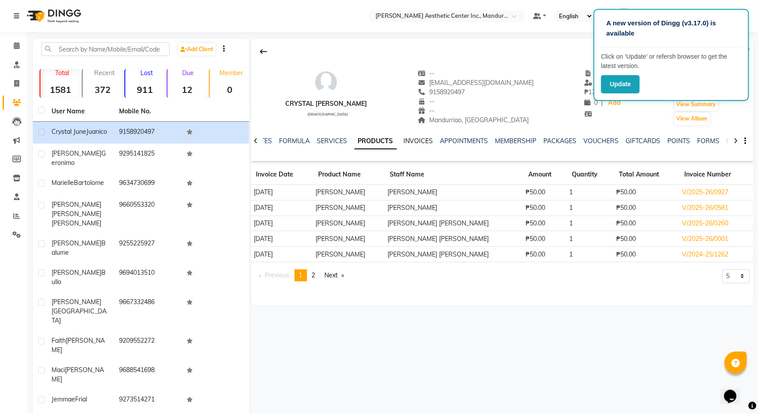
click at [427, 144] on link "INVOICES" at bounding box center [418, 141] width 29 height 8
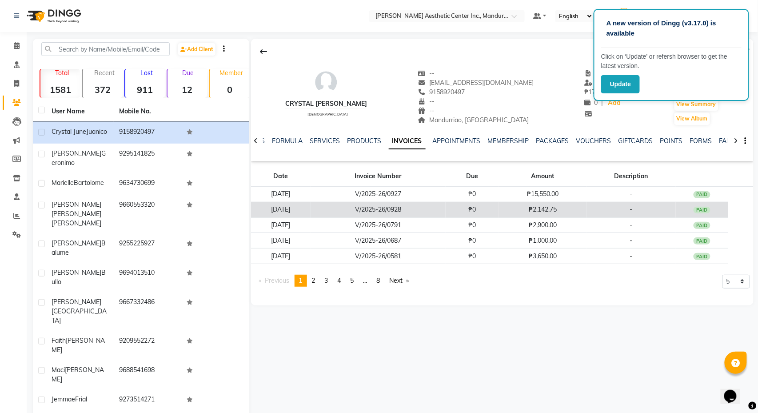
click at [468, 214] on td "₱0" at bounding box center [472, 210] width 53 height 16
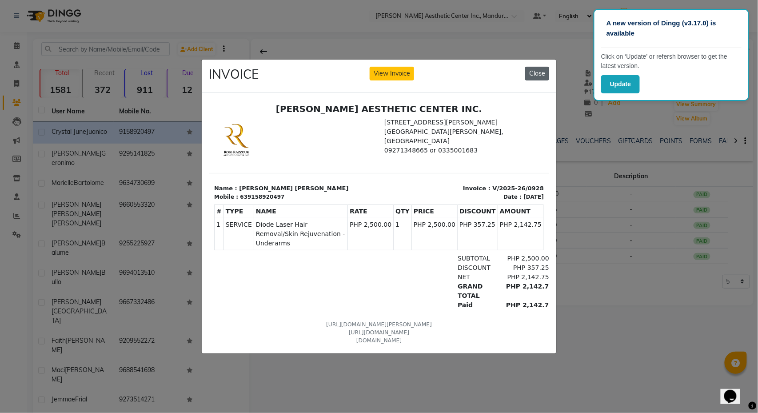
click at [541, 73] on button "Close" at bounding box center [537, 74] width 24 height 14
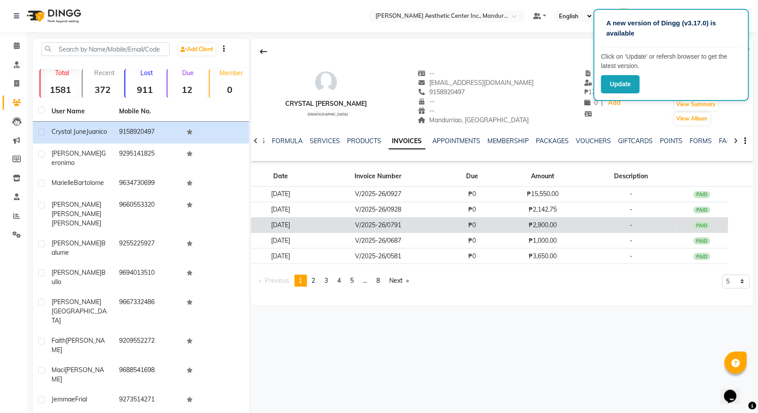
click at [517, 231] on td "₱2,900.00" at bounding box center [543, 225] width 88 height 16
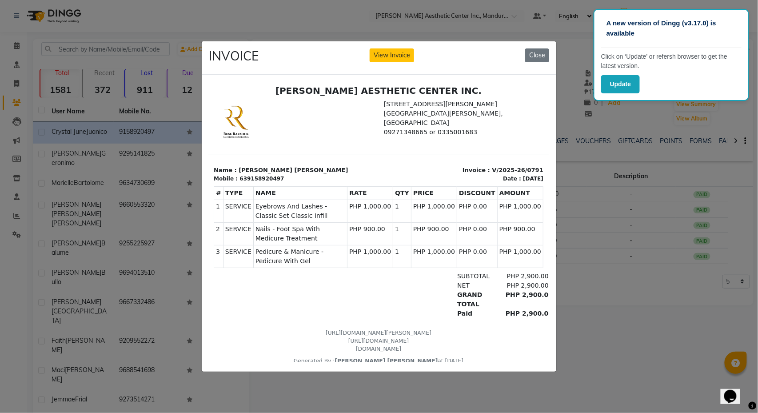
scroll to position [0, 0]
click at [539, 56] on button "Close" at bounding box center [537, 55] width 24 height 14
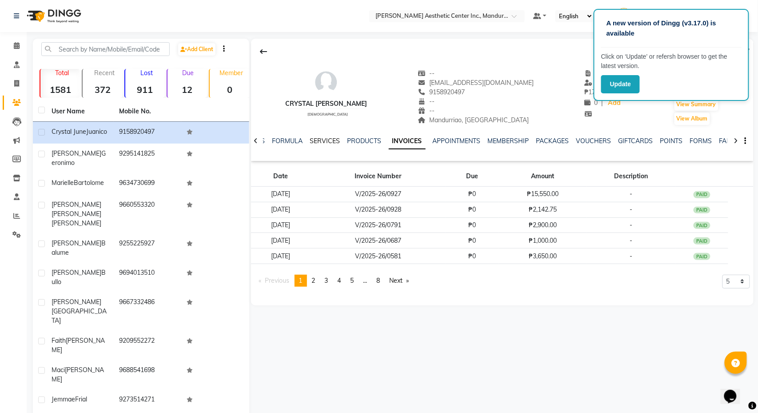
click at [328, 141] on link "SERVICES" at bounding box center [325, 141] width 30 height 8
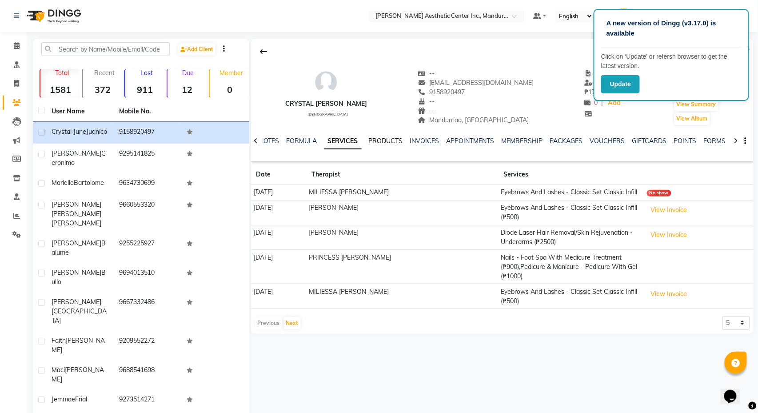
click at [390, 140] on link "PRODUCTS" at bounding box center [386, 141] width 34 height 8
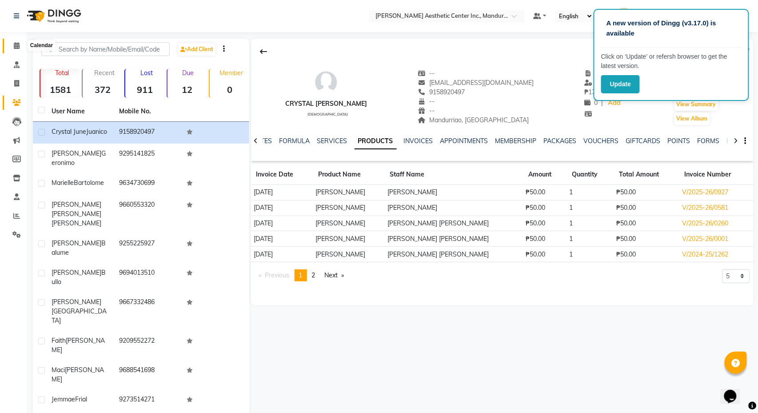
click at [16, 45] on icon at bounding box center [17, 45] width 6 height 7
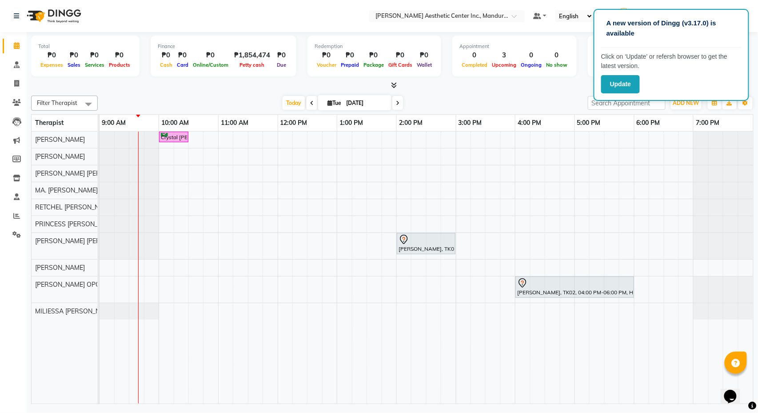
click at [361, 108] on input "[DATE]" at bounding box center [365, 102] width 44 height 13
select select "9"
select select "2025"
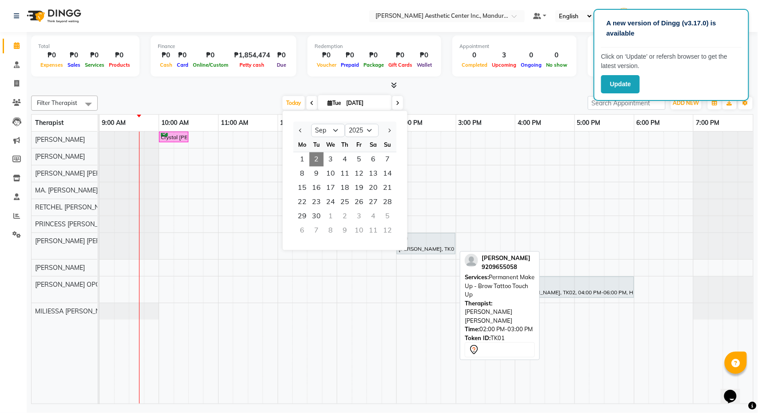
click at [436, 251] on div "[PERSON_NAME], TK01, 02:00 PM-03:00 PM, Permanent Make Up - Brow Tattoo Touch Up" at bounding box center [426, 243] width 57 height 19
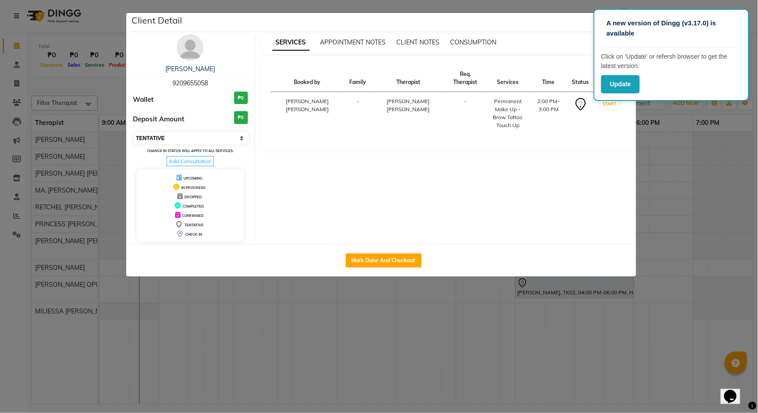
select select "2"
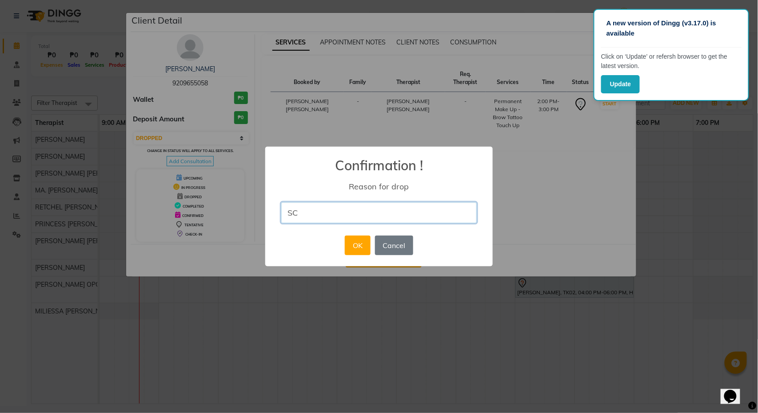
type input "S"
type input "RESCHEDULED"
click at [363, 250] on button "OK" at bounding box center [357, 245] width 25 height 20
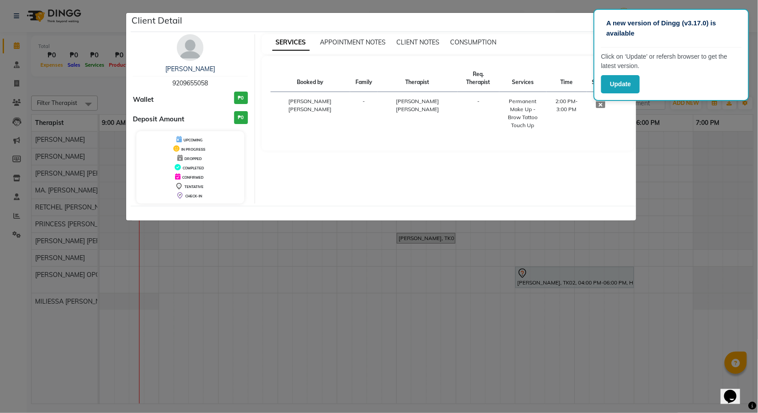
click at [682, 121] on ngb-modal-window "Client Detail [PERSON_NAME] 9209655058 Wallet ₱0 Deposit Amount ₱0 UPCOMING IN …" at bounding box center [379, 206] width 758 height 413
click at [672, 128] on ngb-modal-window "Client Detail [PERSON_NAME] 9209655058 Wallet ₱0 Deposit Amount ₱0 UPCOMING IN …" at bounding box center [379, 206] width 758 height 413
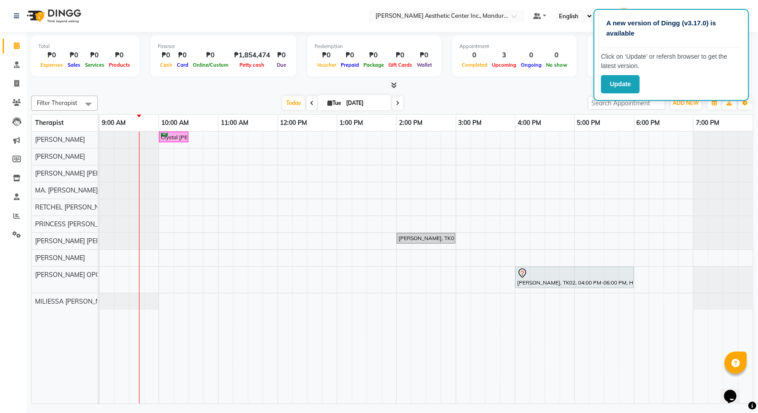
click at [534, 92] on div "Filter Therapist Select All [PERSON_NAME] [PERSON_NAME] [PERSON_NAME] OPOLENCIA…" at bounding box center [392, 248] width 722 height 312
click at [690, 105] on span "ADD NEW" at bounding box center [686, 103] width 26 height 7
click at [729, 152] on link "Add Attendance" at bounding box center [737, 155] width 70 height 12
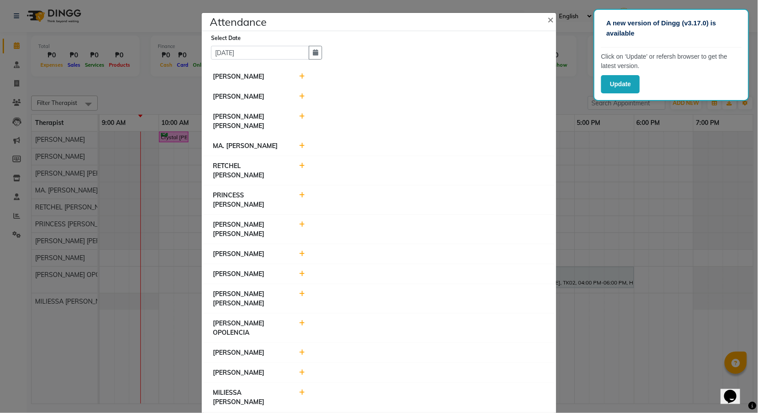
click at [302, 77] on icon at bounding box center [302, 76] width 6 height 6
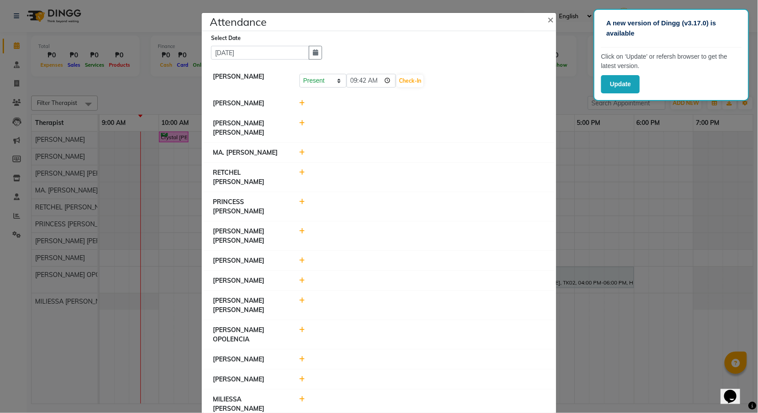
click at [303, 103] on icon at bounding box center [302, 103] width 6 height 6
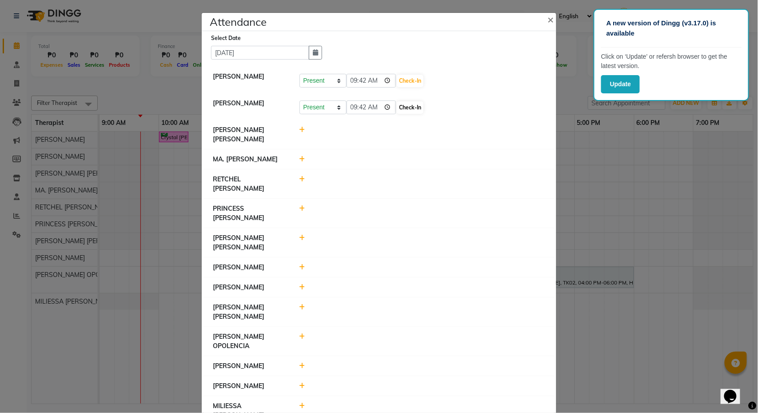
click at [403, 105] on button "Check-In" at bounding box center [410, 107] width 27 height 12
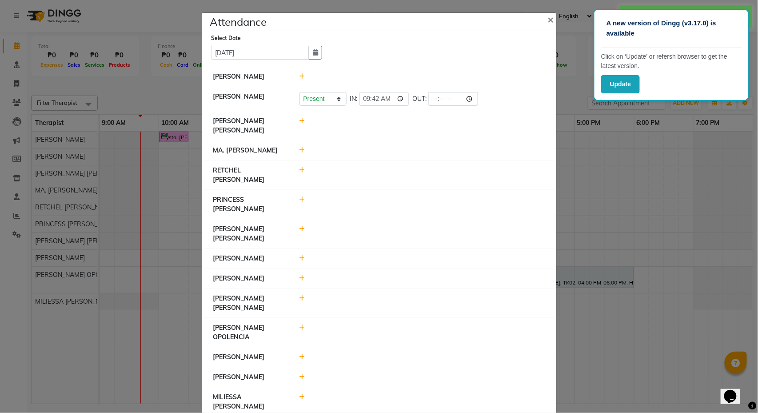
click at [303, 77] on icon at bounding box center [302, 76] width 6 height 6
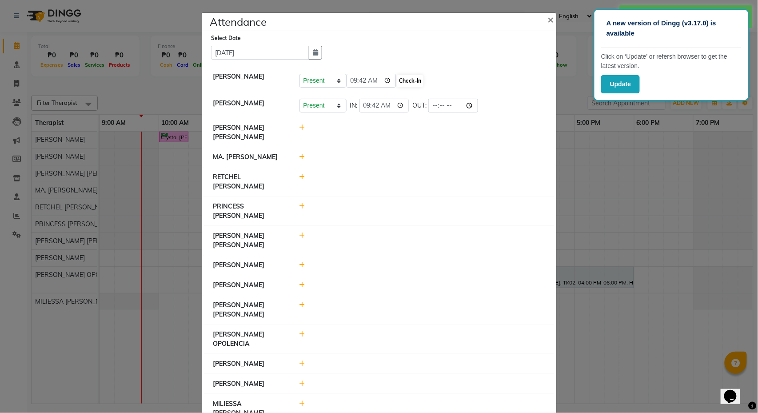
click at [404, 80] on button "Check-In" at bounding box center [410, 81] width 27 height 12
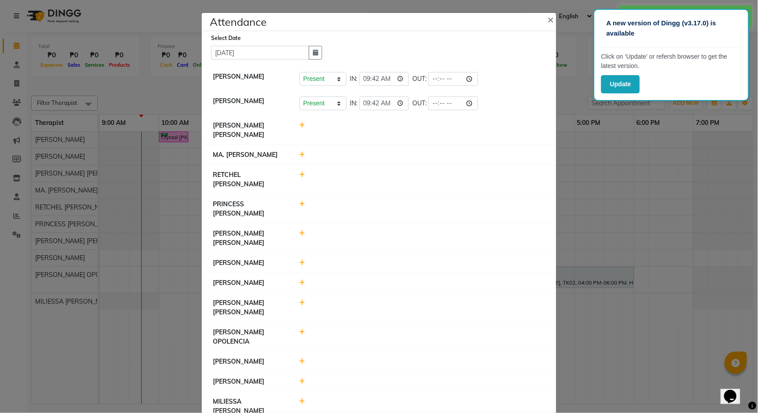
click at [301, 155] on icon at bounding box center [302, 155] width 6 height 6
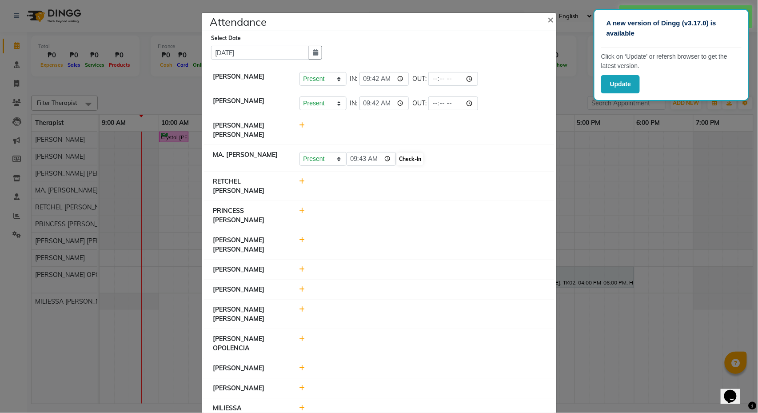
click at [402, 158] on button "Check-In" at bounding box center [410, 159] width 27 height 12
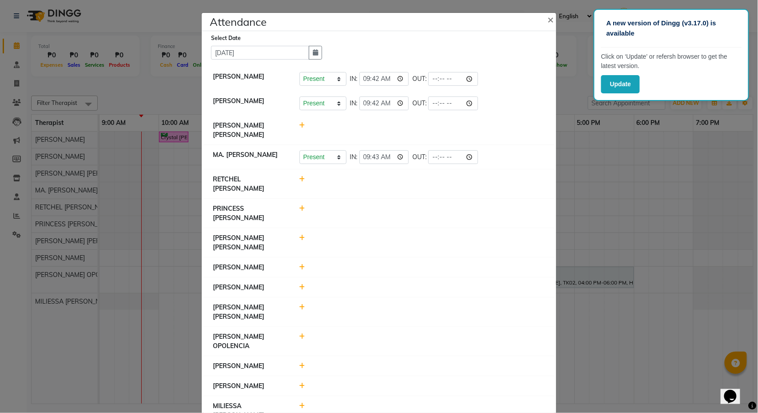
click at [301, 181] on icon at bounding box center [302, 179] width 6 height 6
click at [409, 187] on button "Check-In" at bounding box center [410, 183] width 27 height 12
click at [300, 304] on icon at bounding box center [302, 307] width 6 height 6
click at [400, 305] on button "Check-In" at bounding box center [410, 311] width 27 height 12
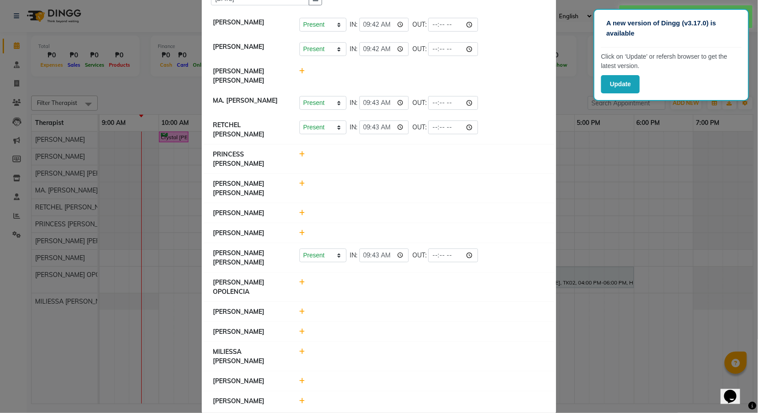
scroll to position [54, 0]
click at [304, 378] on icon at bounding box center [302, 381] width 6 height 6
click at [402, 379] on button "Check-In" at bounding box center [410, 385] width 27 height 12
click at [304, 403] on icon at bounding box center [302, 406] width 6 height 6
click at [403, 404] on button "Check-In" at bounding box center [410, 410] width 27 height 12
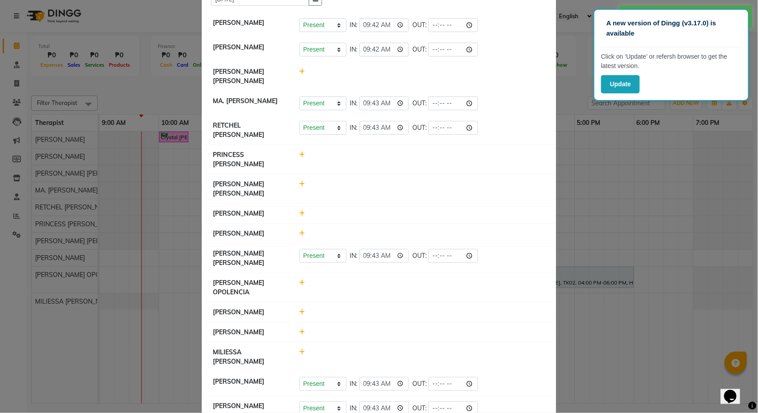
click at [302, 349] on icon at bounding box center [302, 352] width 6 height 6
select select "A"
click at [361, 350] on button "Save" at bounding box center [355, 356] width 17 height 12
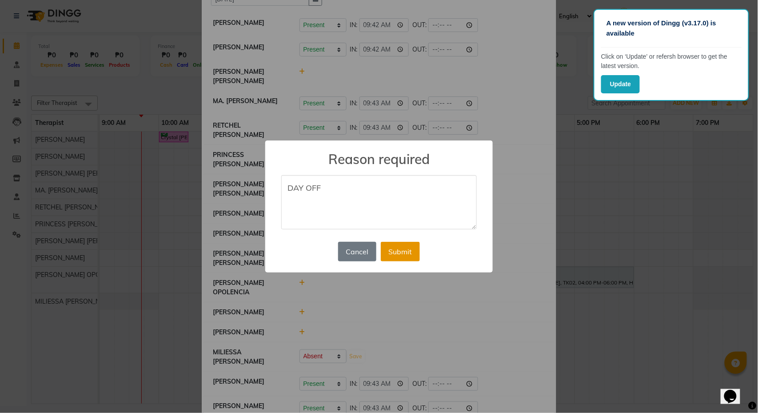
type textarea "DAY OFF"
click at [412, 249] on button "Submit" at bounding box center [400, 252] width 39 height 20
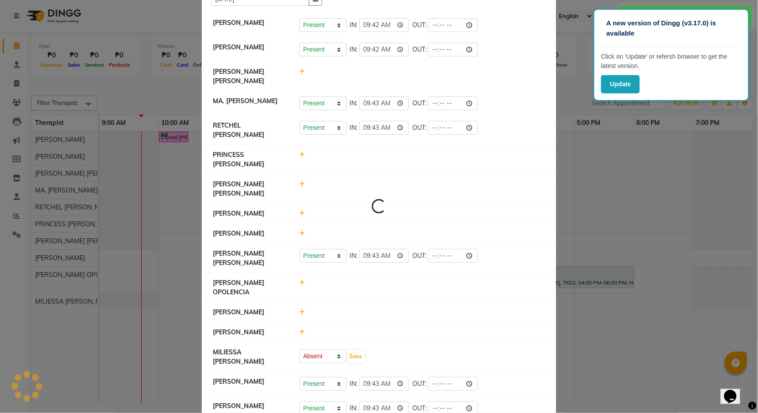
select select "A"
click at [303, 309] on icon at bounding box center [302, 312] width 6 height 6
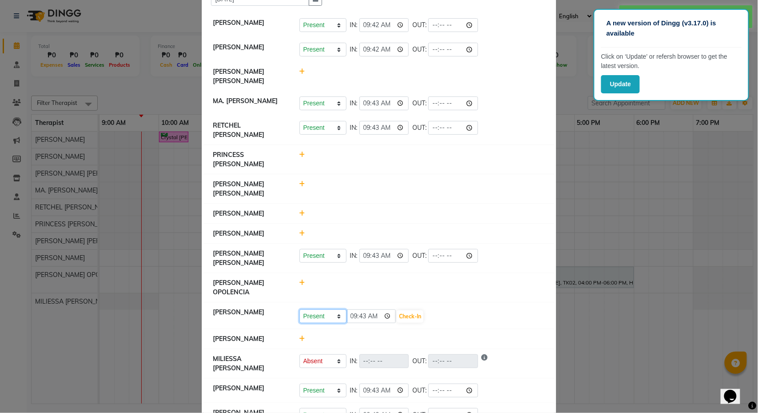
select select "A"
click at [360, 310] on button "Save" at bounding box center [355, 316] width 17 height 12
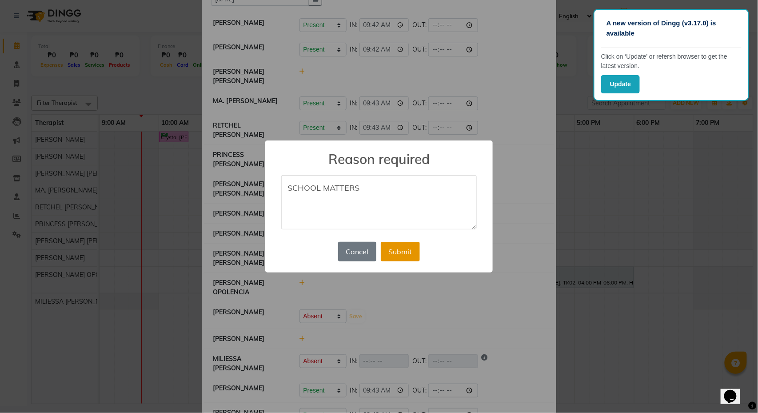
type textarea "SCHOOL MATTERS"
click at [408, 255] on button "Submit" at bounding box center [400, 252] width 39 height 20
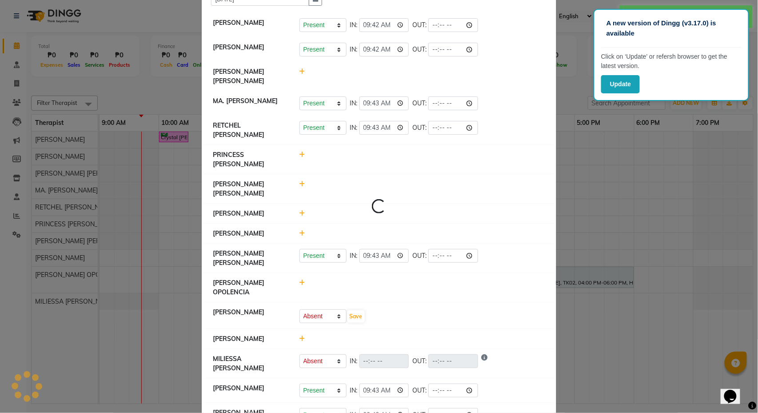
select select "A"
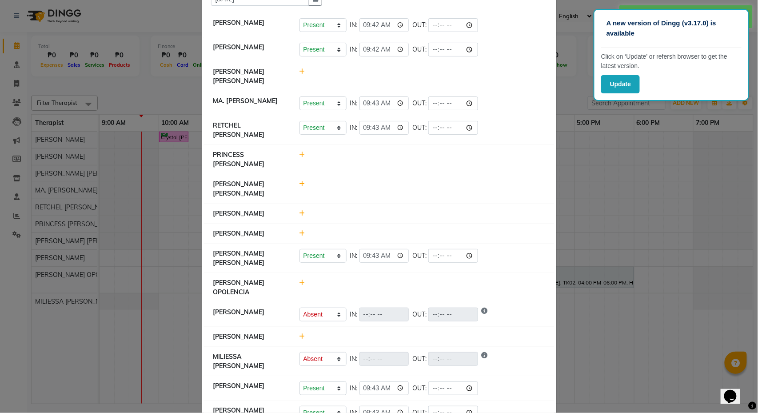
click at [305, 279] on icon at bounding box center [302, 282] width 6 height 6
select select "A"
click at [360, 281] on button "Save" at bounding box center [355, 287] width 17 height 12
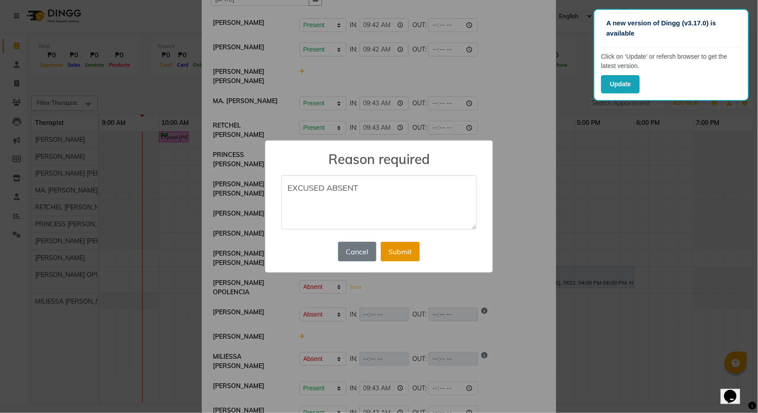
type textarea "EXCUSED ABSENT"
click at [404, 248] on button "Submit" at bounding box center [400, 252] width 39 height 20
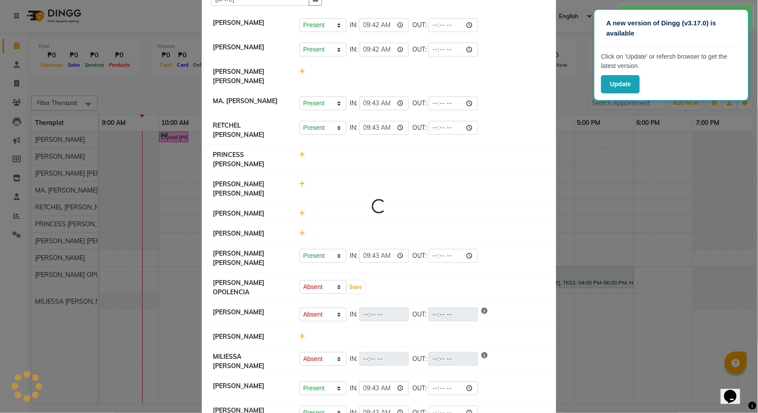
select select "A"
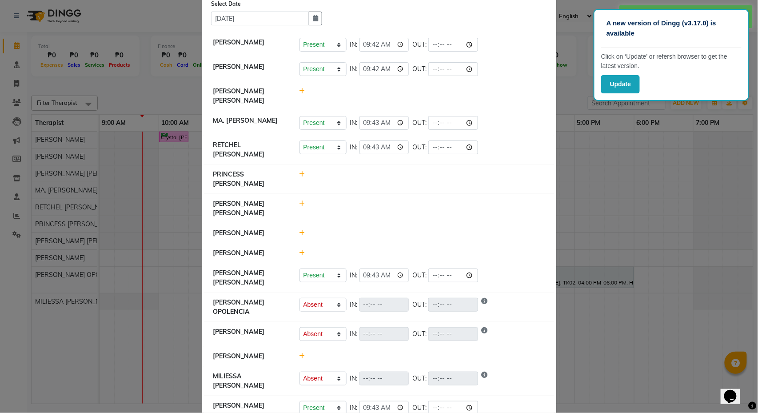
scroll to position [24, 0]
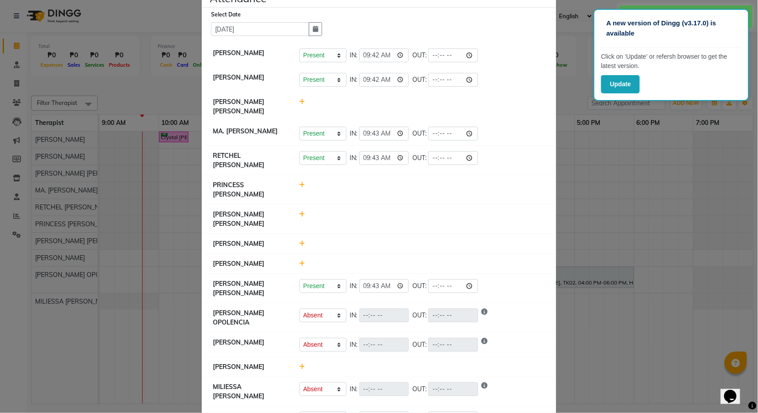
click at [304, 182] on icon at bounding box center [302, 185] width 6 height 6
select select "A"
click at [361, 188] on button "Save" at bounding box center [355, 189] width 17 height 12
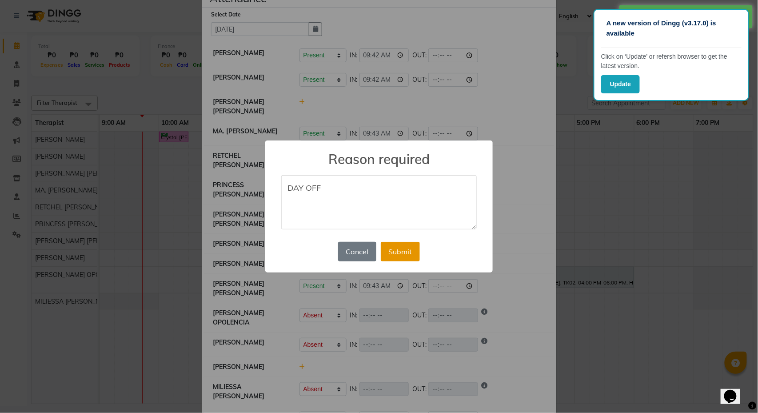
type textarea "DAY OFF"
click at [392, 251] on button "Submit" at bounding box center [400, 252] width 39 height 20
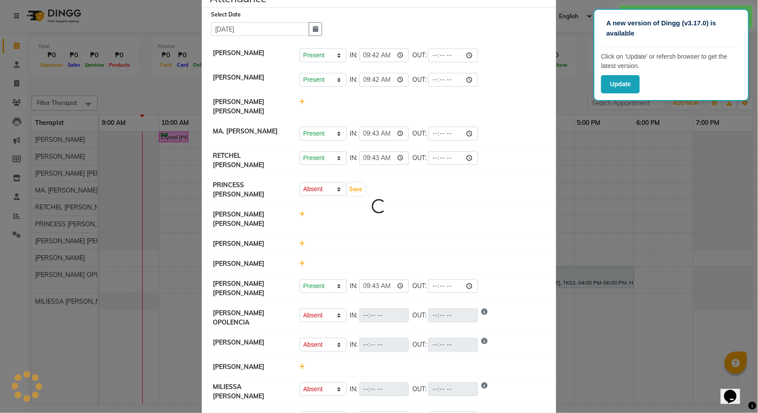
select select "A"
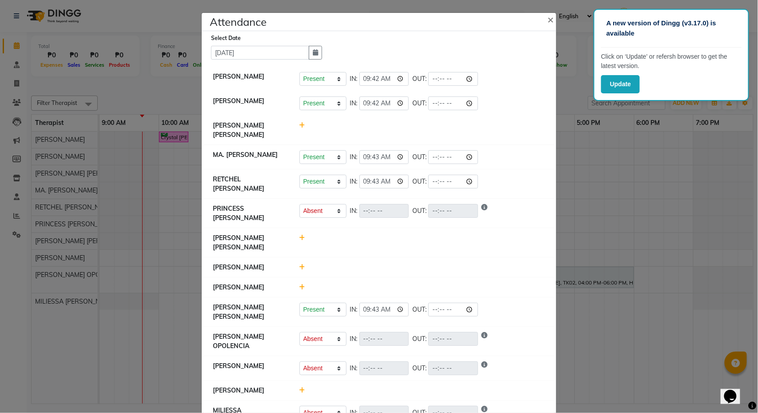
scroll to position [0, 0]
click at [303, 127] on icon at bounding box center [302, 125] width 6 height 6
select select "A"
click at [359, 129] on button "Save" at bounding box center [355, 130] width 17 height 12
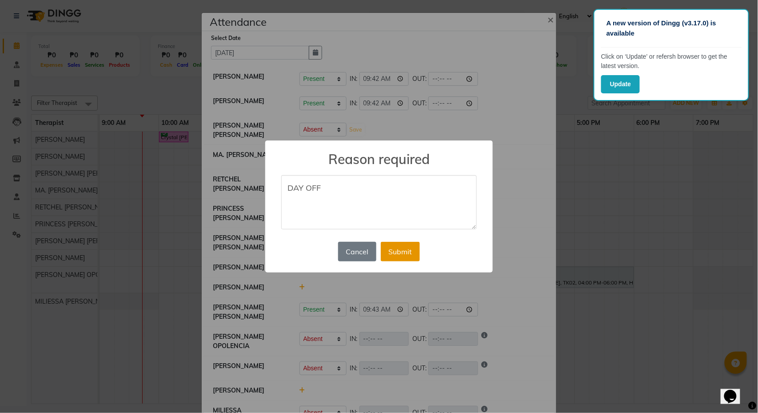
type textarea "DAY OFF"
click at [411, 252] on button "Submit" at bounding box center [400, 252] width 39 height 20
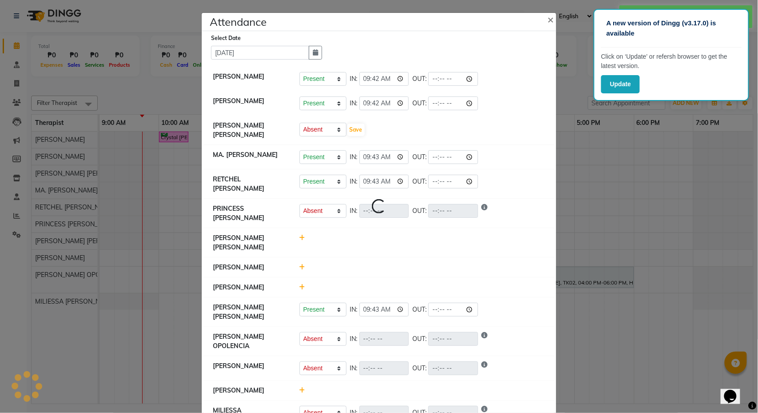
select select "A"
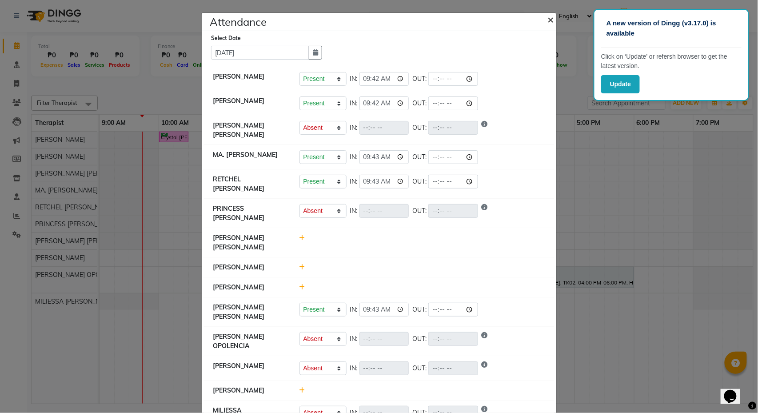
click at [553, 20] on span "×" at bounding box center [550, 18] width 6 height 13
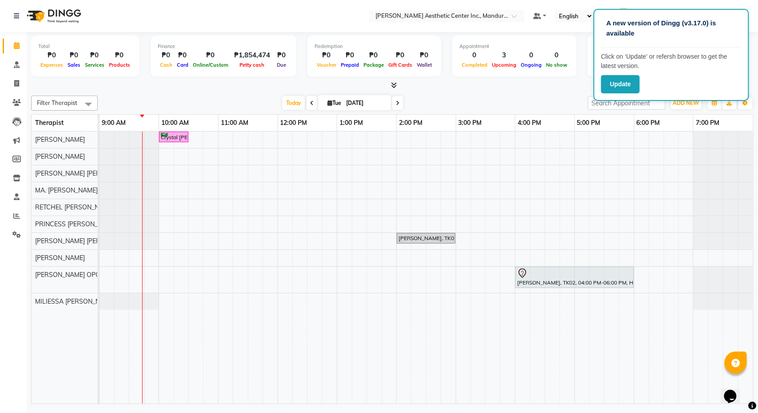
click at [555, 20] on div "English ENGLISH Español العربية मराठी हिंदी ગુજરાતી தமிழ் 中文" at bounding box center [574, 16] width 38 height 12
click at [16, 212] on icon at bounding box center [16, 215] width 7 height 7
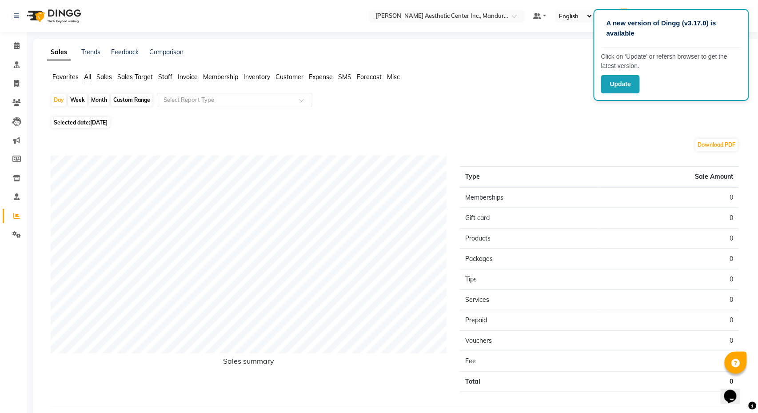
click at [100, 95] on div "Month" at bounding box center [99, 100] width 20 height 12
select select "9"
select select "2025"
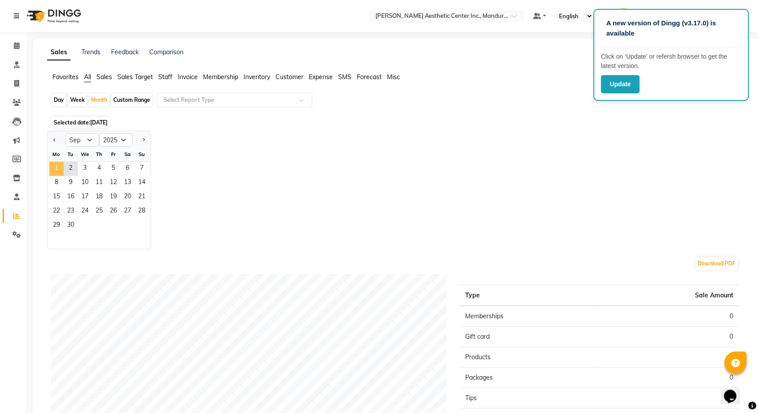
click at [59, 168] on span "1" at bounding box center [56, 169] width 14 height 14
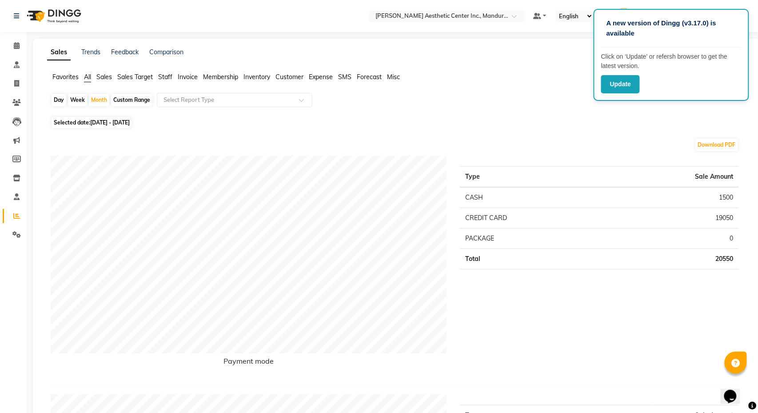
click at [59, 139] on div "Download PDF" at bounding box center [395, 145] width 688 height 14
click at [107, 123] on span "[DATE] - [DATE]" at bounding box center [110, 122] width 40 height 7
select select "9"
select select "2025"
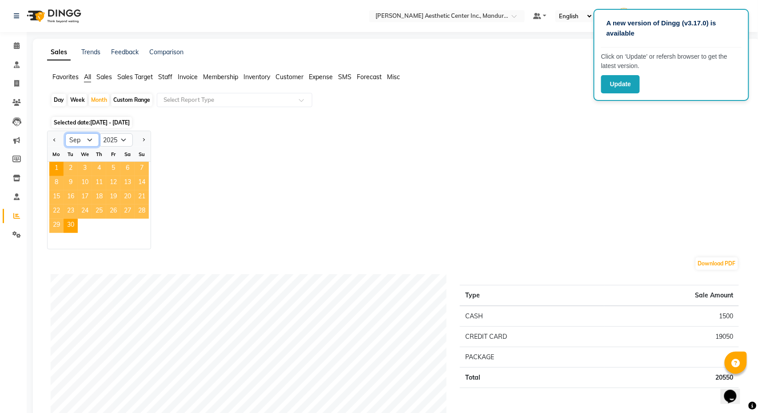
select select "8"
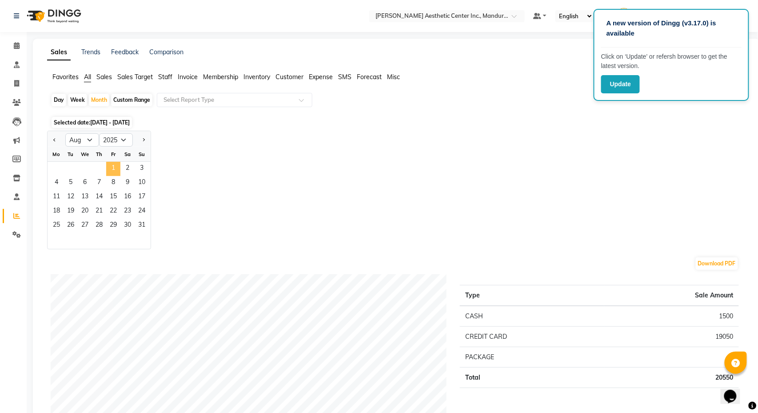
click at [112, 168] on span "1" at bounding box center [113, 169] width 14 height 14
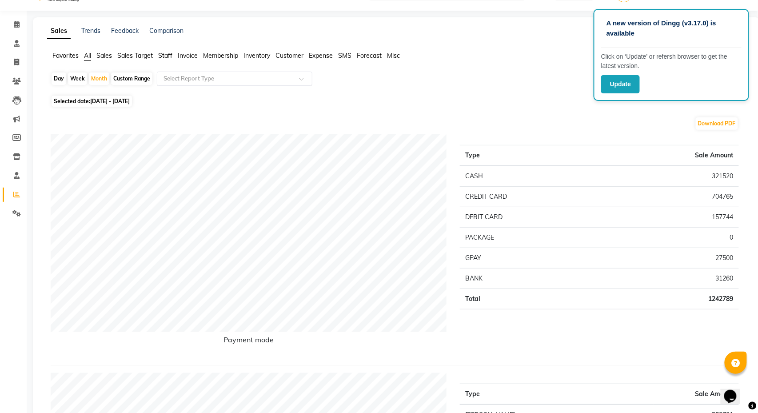
scroll to position [11, 0]
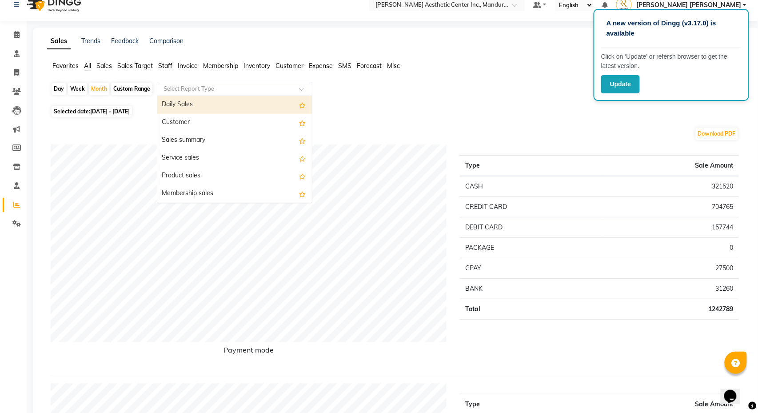
click at [220, 82] on div "Select Report Type" at bounding box center [235, 89] width 156 height 14
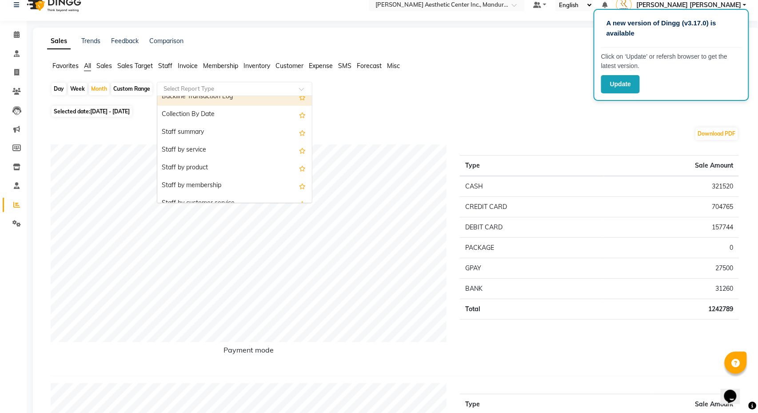
scroll to position [276, 0]
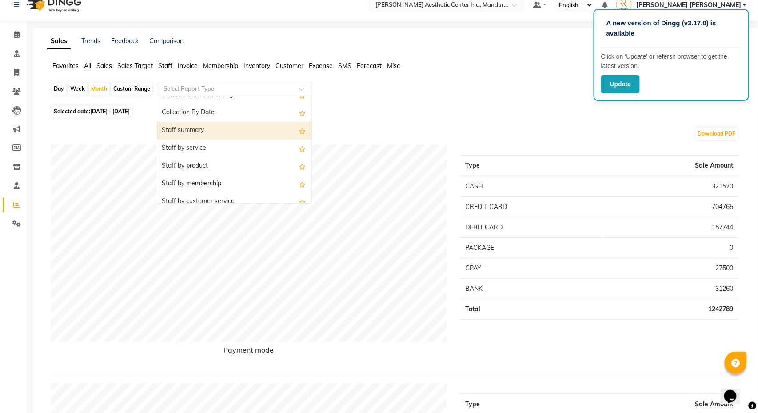
click at [216, 132] on div "Staff summary" at bounding box center [234, 131] width 155 height 18
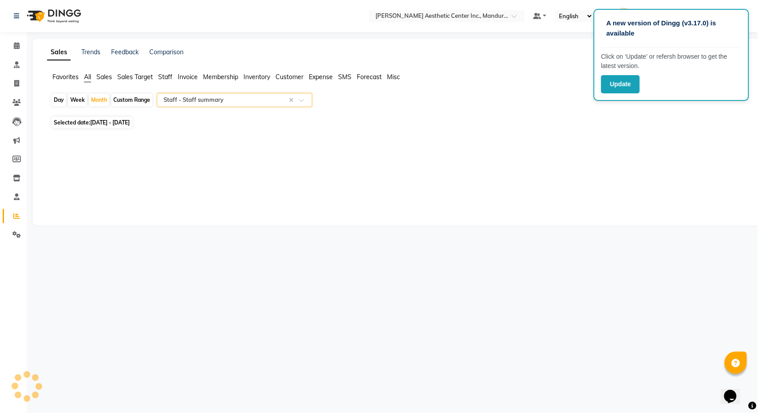
select select "full_report"
select select "csv"
click at [181, 100] on input "text" at bounding box center [226, 100] width 128 height 9
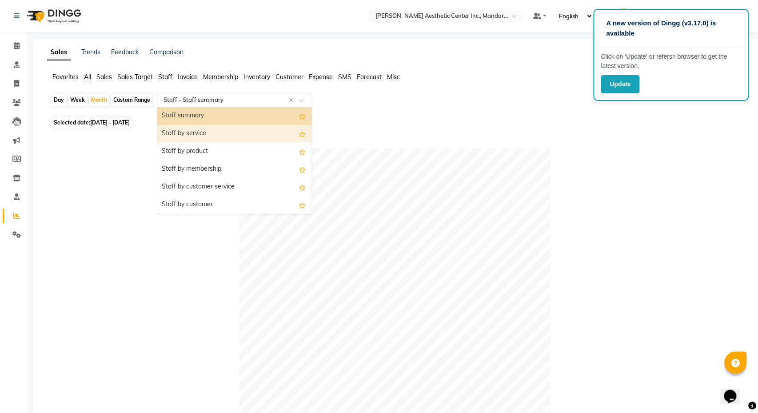
click at [206, 136] on div "Staff by service" at bounding box center [234, 134] width 155 height 18
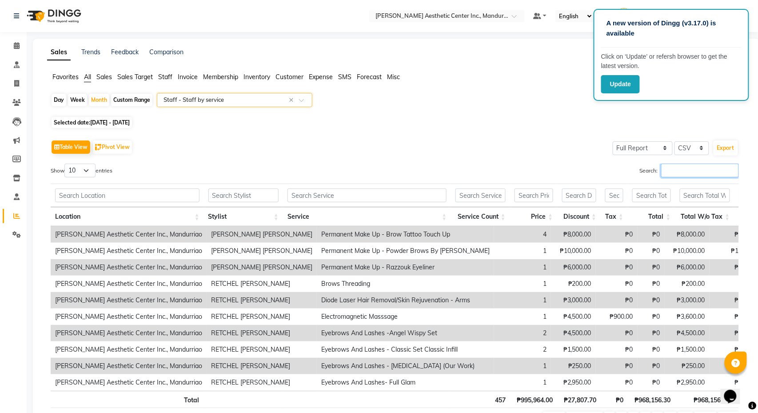
click at [669, 166] on input "Search:" at bounding box center [700, 171] width 78 height 14
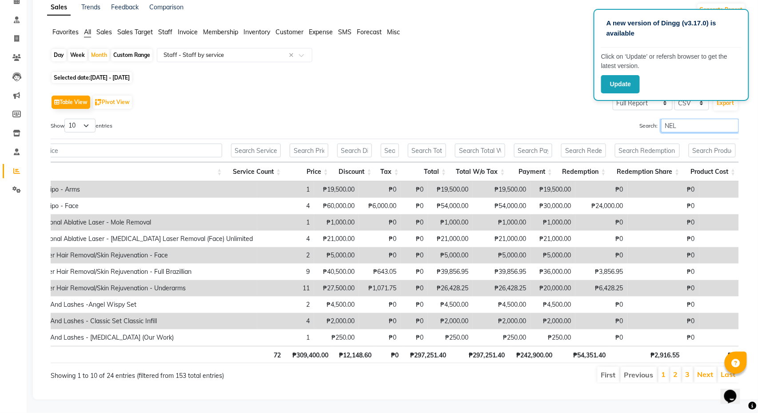
scroll to position [0, 249]
type input "N"
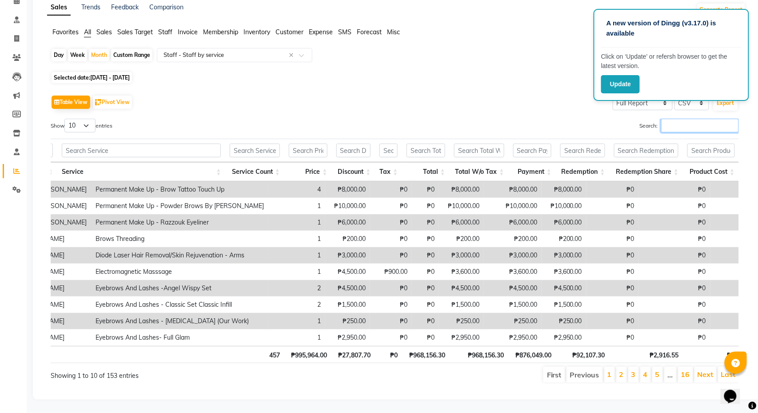
scroll to position [48, 0]
click at [217, 52] on input "text" at bounding box center [226, 55] width 128 height 9
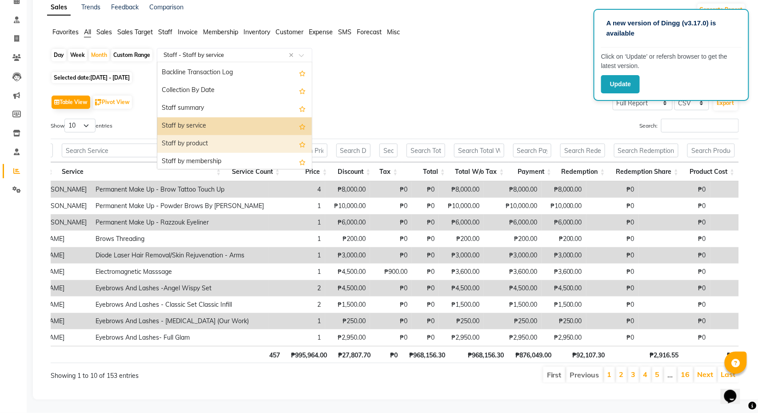
scroll to position [260, 0]
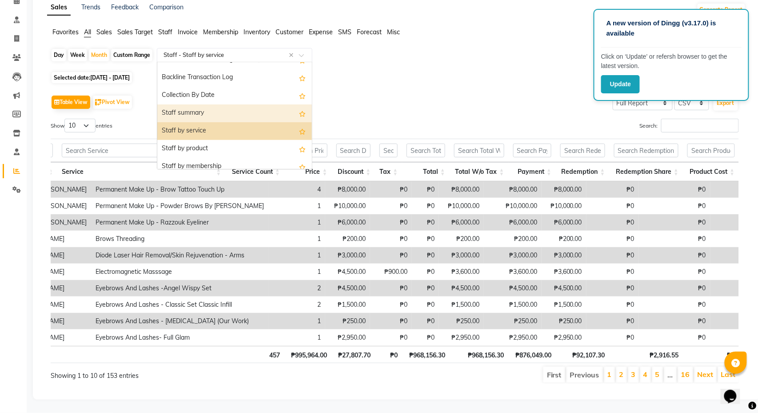
click at [216, 113] on div "Staff summary" at bounding box center [234, 113] width 155 height 18
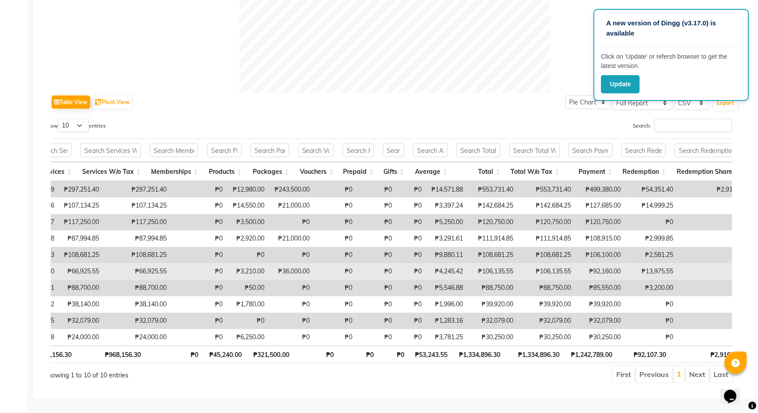
scroll to position [0, 331]
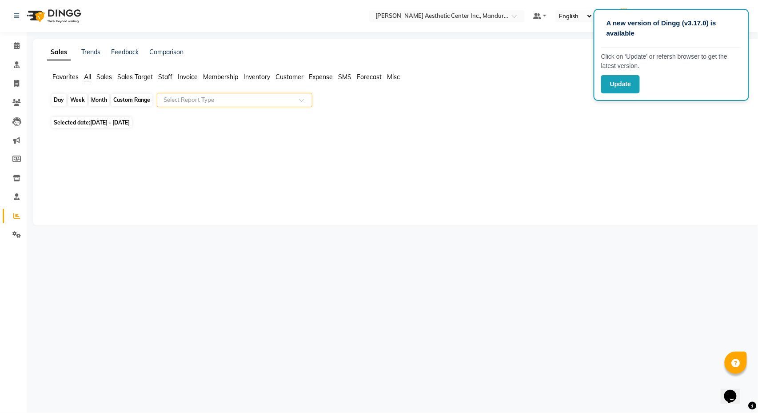
click at [101, 101] on div "Month" at bounding box center [99, 100] width 20 height 12
select select "8"
select select "2025"
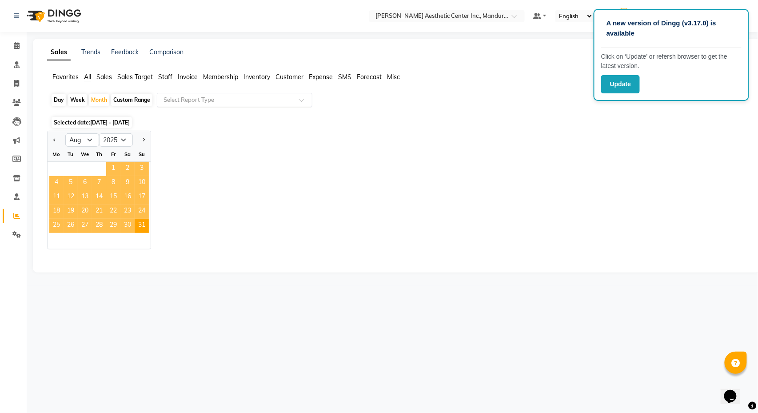
click at [116, 169] on span "1" at bounding box center [113, 169] width 14 height 14
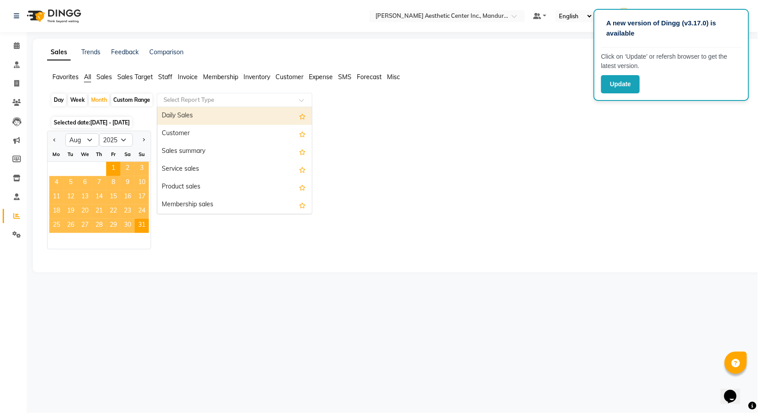
click at [221, 101] on input "text" at bounding box center [226, 100] width 128 height 9
click at [224, 114] on div "Daily Sales" at bounding box center [234, 116] width 155 height 18
select select "full_report"
select select "csv"
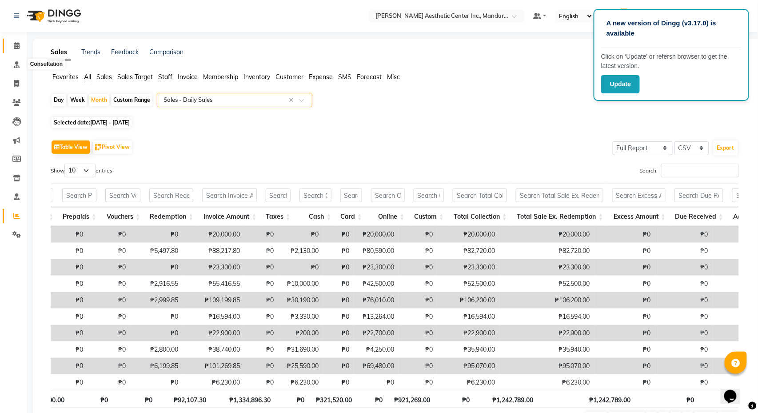
scroll to position [0, 0]
click at [8, 48] on link "Calendar" at bounding box center [13, 46] width 21 height 15
